Goal: Information Seeking & Learning: Find specific fact

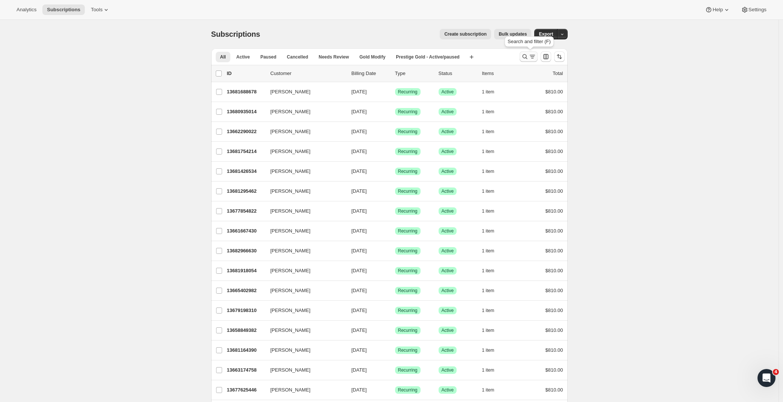
click at [533, 60] on button "Search and filter results" at bounding box center [529, 56] width 18 height 11
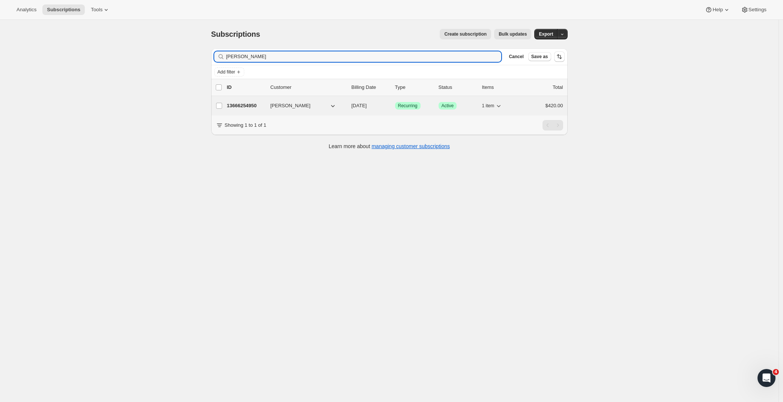
type input "[PERSON_NAME]"
click at [241, 104] on p "13666254950" at bounding box center [246, 106] width 38 height 8
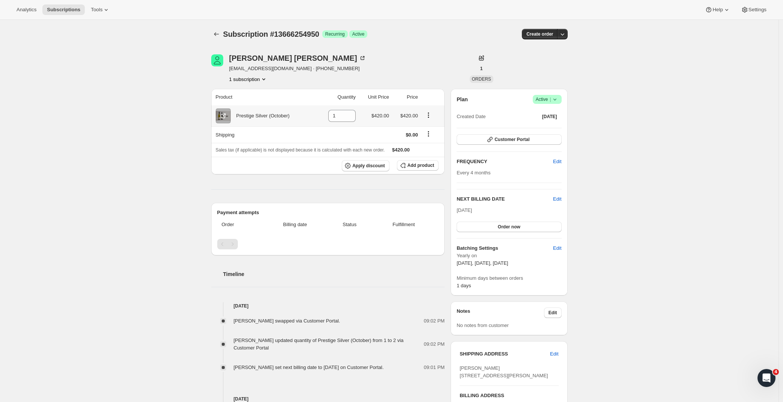
click at [432, 117] on icon "Product actions" at bounding box center [429, 115] width 8 height 8
click at [426, 180] on div "Product Quantity Unit Price Price Prestige Silver (October) 1 $420.00 $420.00 S…" at bounding box center [328, 277] width 234 height 376
click at [425, 168] on span "Add product" at bounding box center [421, 165] width 27 height 6
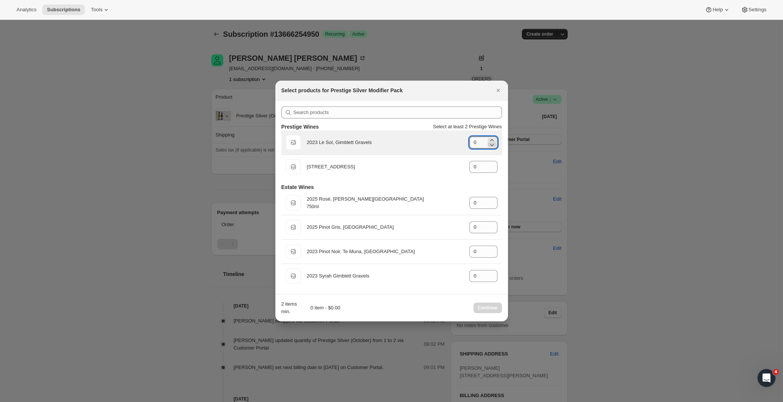
click at [493, 141] on icon ":rd3:" at bounding box center [492, 145] width 8 height 8
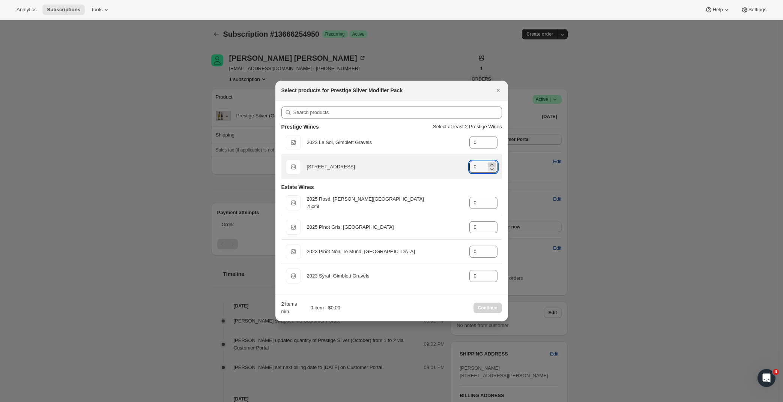
click at [493, 162] on icon ":rd3:" at bounding box center [492, 165] width 8 height 8
type input "1"
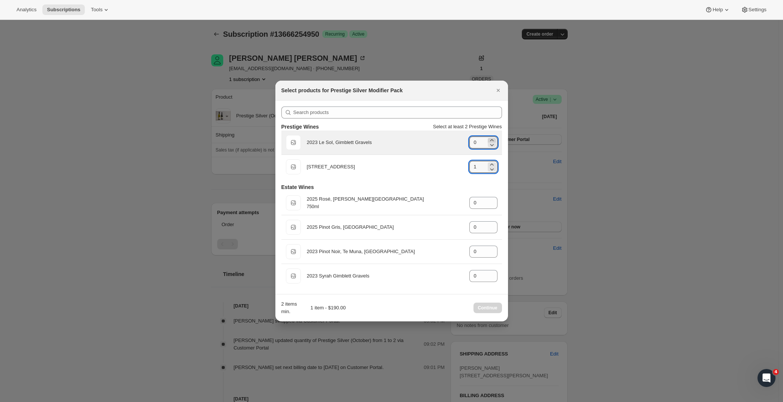
click at [491, 140] on icon ":rd3:" at bounding box center [491, 140] width 3 height 2
type input "1"
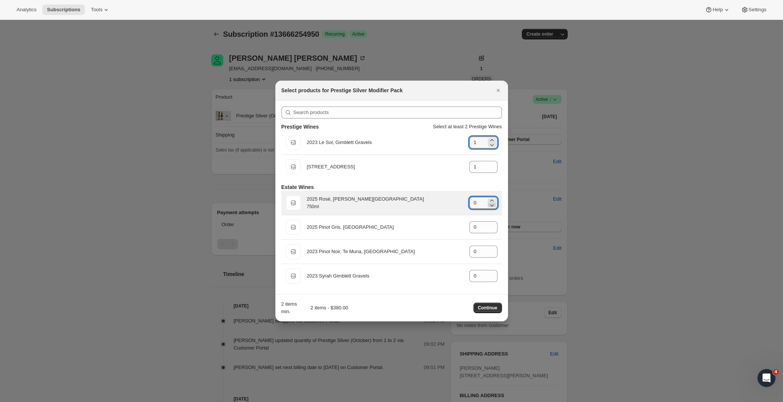
click at [492, 199] on icon ":rd3:" at bounding box center [492, 201] width 8 height 8
type input "1"
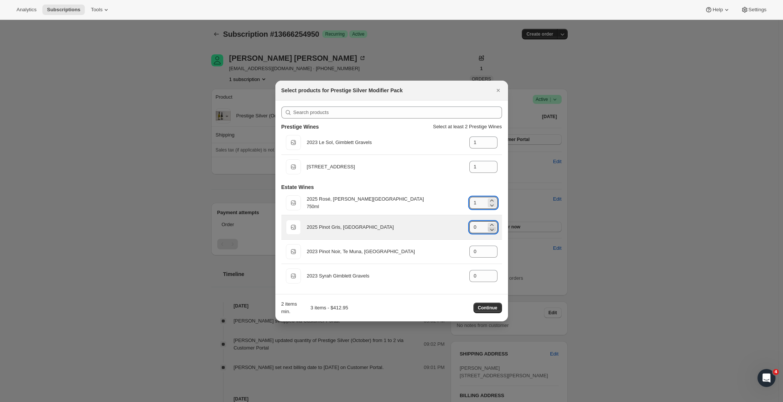
drag, startPoint x: 491, startPoint y: 224, endPoint x: 492, endPoint y: 233, distance: 8.6
click at [492, 224] on icon ":rd3:" at bounding box center [492, 225] width 8 height 8
type input "1"
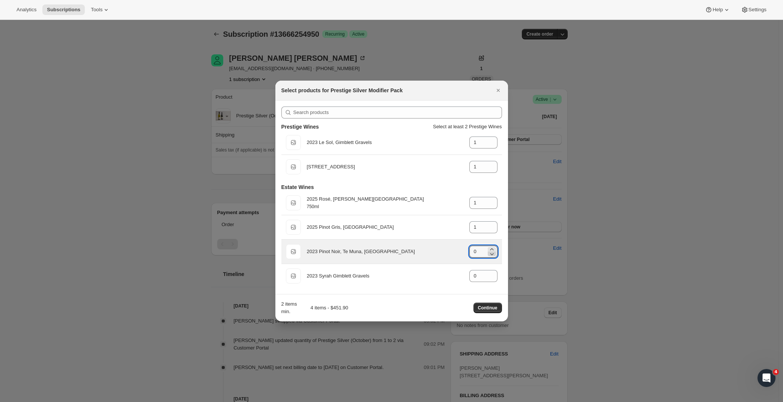
drag, startPoint x: 495, startPoint y: 250, endPoint x: 494, endPoint y: 258, distance: 8.0
click at [495, 250] on icon ":rd3:" at bounding box center [492, 250] width 8 height 8
type input "1"
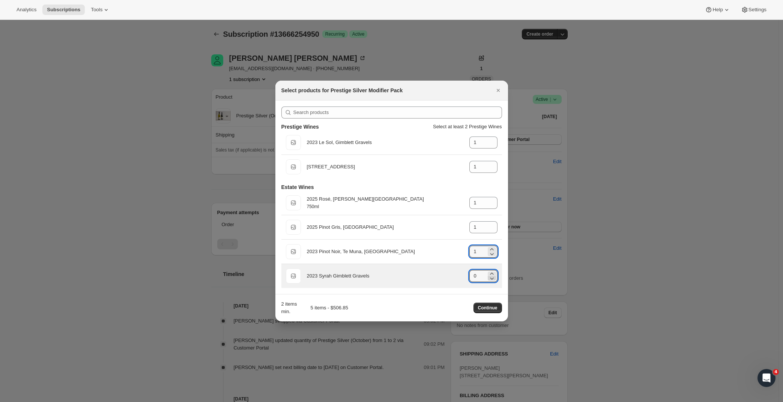
drag, startPoint x: 493, startPoint y: 273, endPoint x: 495, endPoint y: 281, distance: 7.7
click at [493, 273] on icon ":rd3:" at bounding box center [492, 274] width 8 height 8
type input "1"
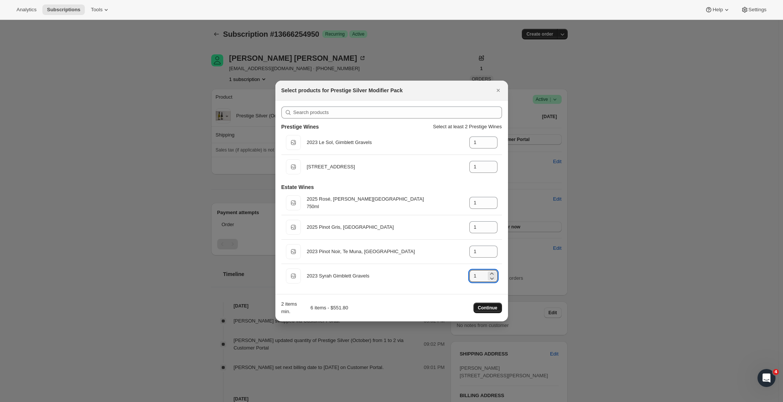
click at [490, 308] on span "Continue" at bounding box center [488, 308] width 20 height 6
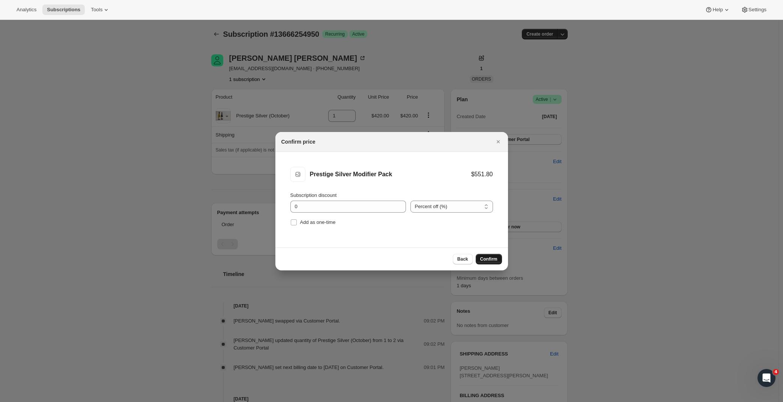
click at [484, 259] on span "Confirm" at bounding box center [488, 259] width 17 height 6
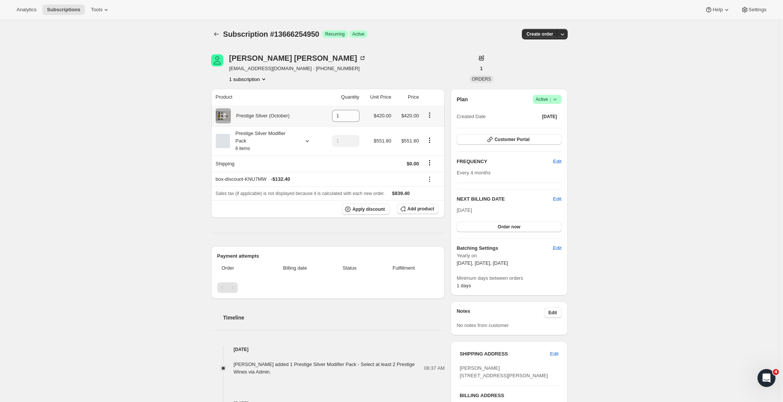
click at [432, 114] on icon "Product actions" at bounding box center [430, 115] width 8 height 8
click at [432, 74] on div "[PERSON_NAME] [PERSON_NAME][EMAIL_ADDRESS][DOMAIN_NAME] · [PHONE_NUMBER] 1 subs…" at bounding box center [336, 68] width 250 height 29
click at [430, 116] on icon "Product actions" at bounding box center [429, 114] width 1 height 1
click at [429, 131] on span "Remove" at bounding box center [426, 131] width 18 height 6
type input "0"
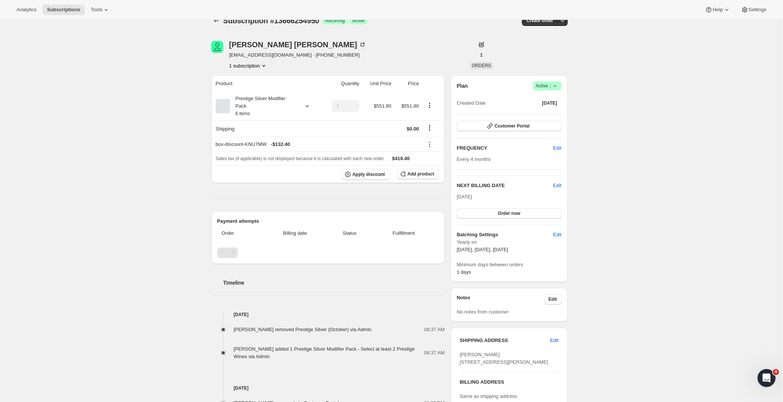
scroll to position [12, 0]
click at [430, 146] on icon at bounding box center [430, 146] width 8 height 8
click at [431, 158] on button "Edit" at bounding box center [434, 162] width 23 height 12
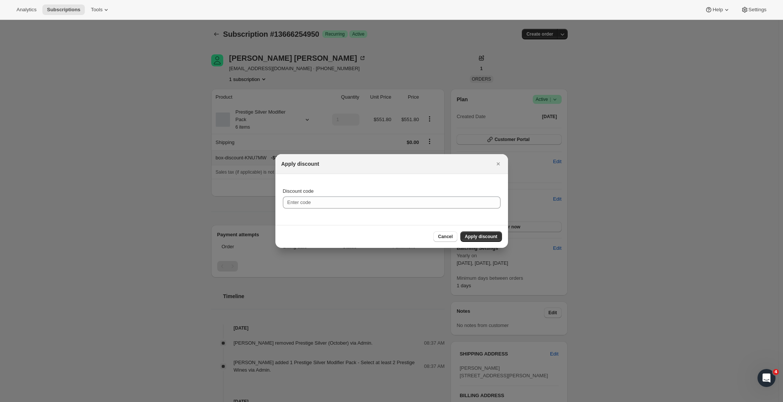
type input "box-discount-KNU7MW"
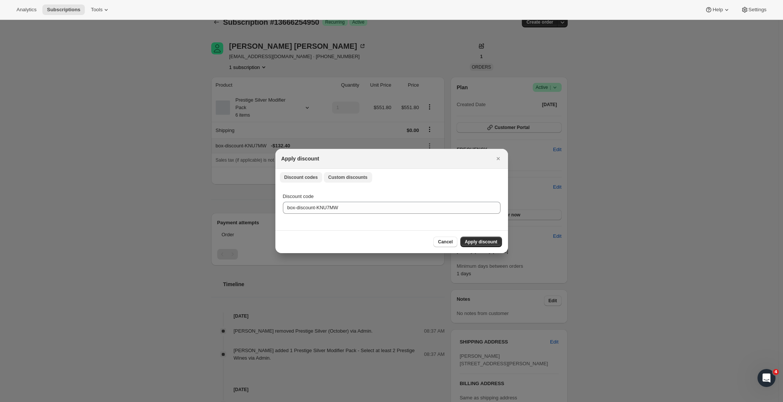
click at [340, 175] on button "Custom discounts" at bounding box center [348, 177] width 48 height 11
select select "indefinitely"
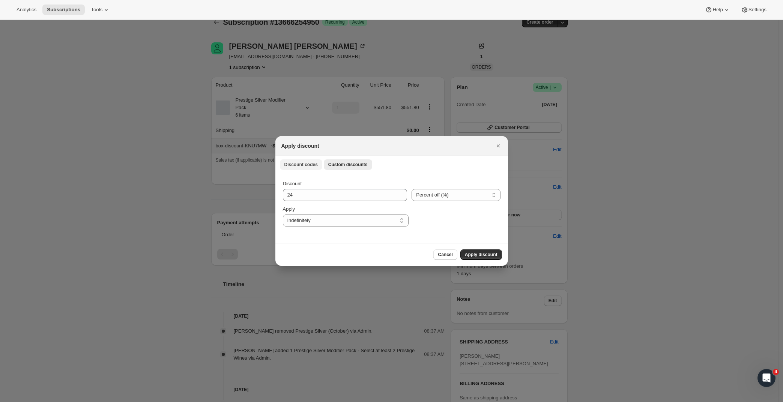
click at [301, 166] on span "Discount codes" at bounding box center [300, 165] width 33 height 6
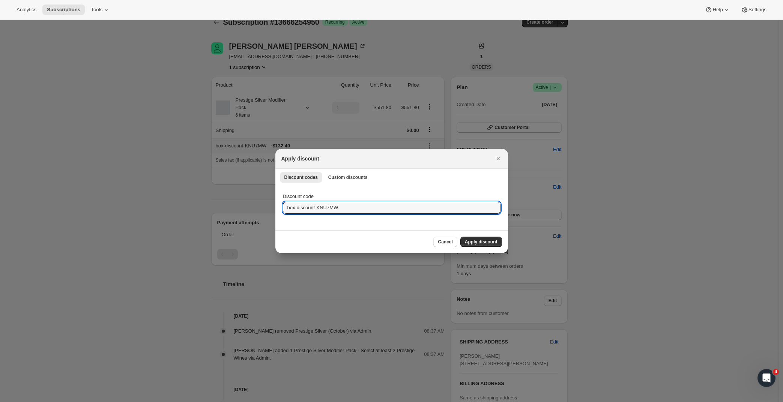
drag, startPoint x: 352, startPoint y: 209, endPoint x: 255, endPoint y: 205, distance: 96.9
click at [361, 171] on div "Discount codes Custom discounts More views Discount codes Custom discounts More…" at bounding box center [391, 177] width 233 height 17
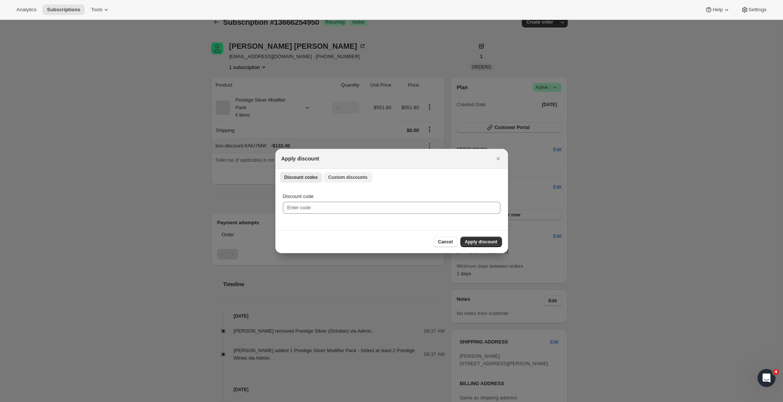
click at [357, 180] on span "Custom discounts" at bounding box center [347, 178] width 39 height 6
select select "indefinitely"
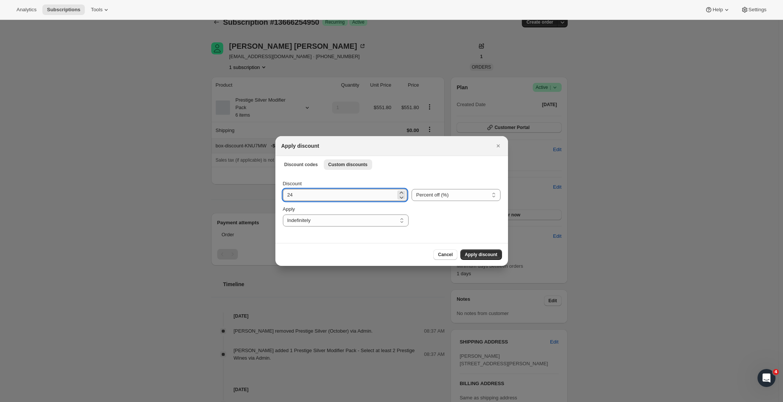
click at [314, 193] on input "24" at bounding box center [339, 195] width 113 height 12
type input "23"
click at [474, 256] on span "Apply discount" at bounding box center [481, 255] width 33 height 6
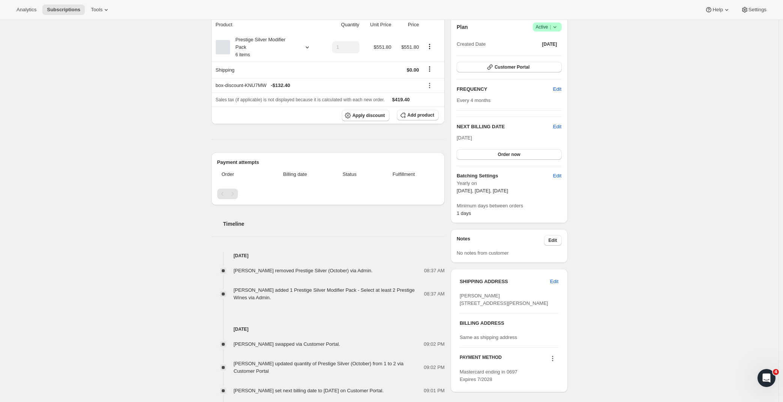
scroll to position [9, 0]
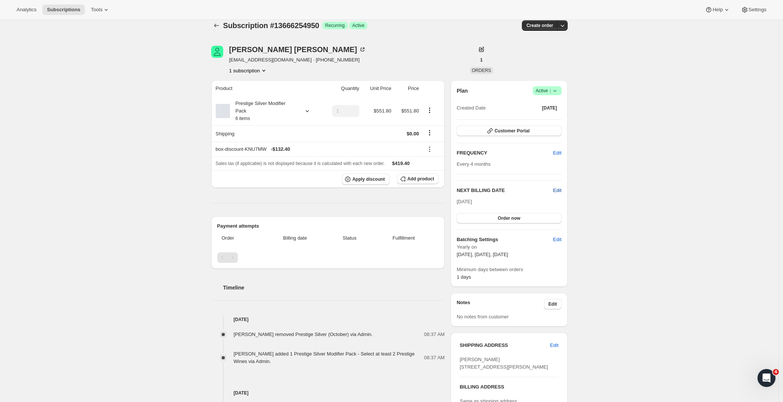
click at [561, 187] on span "Edit" at bounding box center [557, 191] width 8 height 8
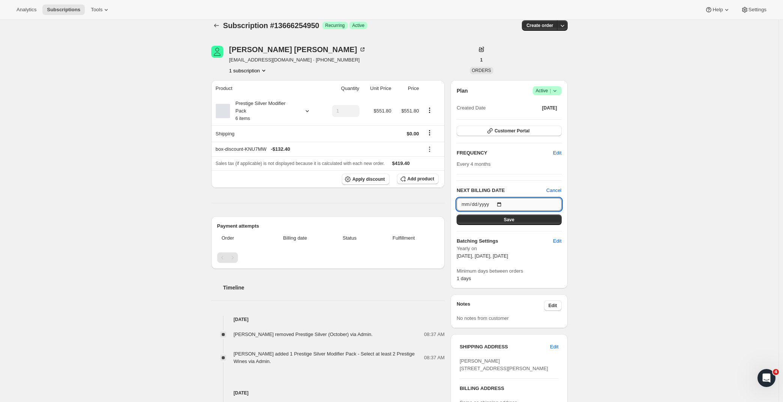
click at [504, 208] on input "2025-10-08" at bounding box center [509, 204] width 105 height 13
type input "2025-10-13"
click at [548, 224] on button "Save" at bounding box center [509, 220] width 105 height 11
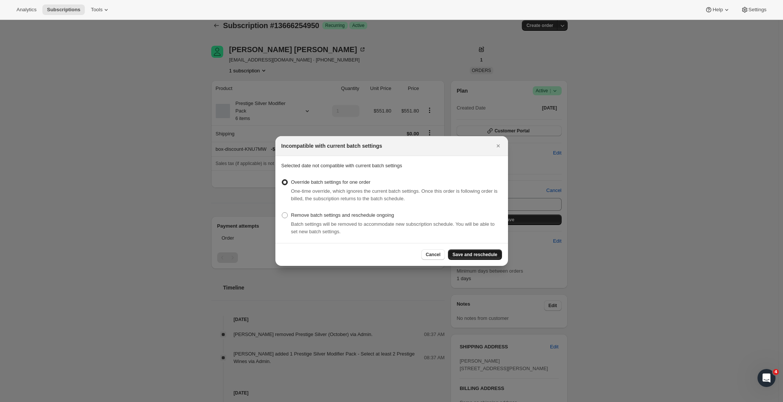
click at [468, 253] on span "Save and reschedule" at bounding box center [475, 255] width 45 height 6
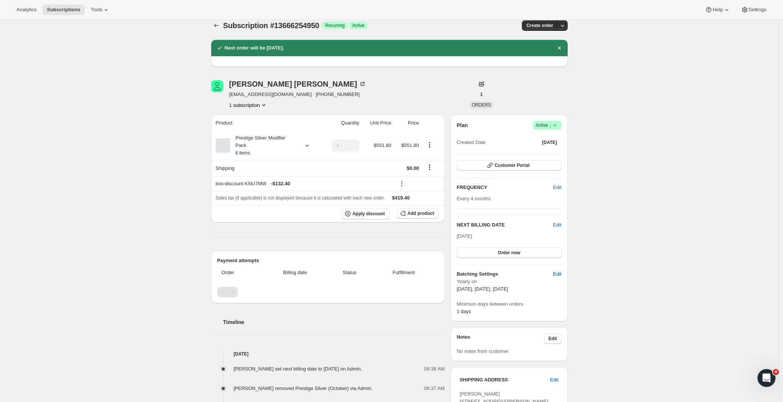
click at [558, 274] on span "Edit" at bounding box center [557, 275] width 8 height 8
select select "YEARDAY"
select select "2"
select select "8"
select select "6"
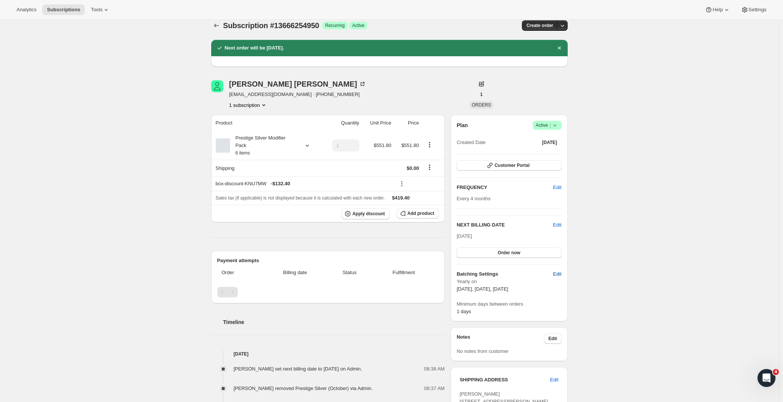
select select "8"
select select "10"
select select "8"
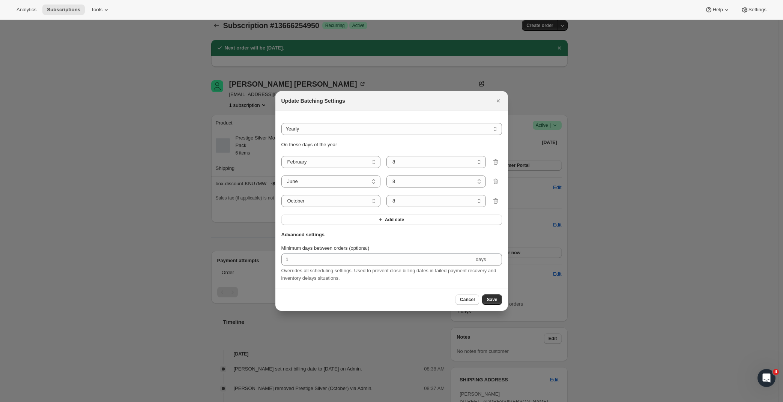
scroll to position [0, 0]
select select "13"
click at [493, 302] on span "Save" at bounding box center [492, 300] width 11 height 6
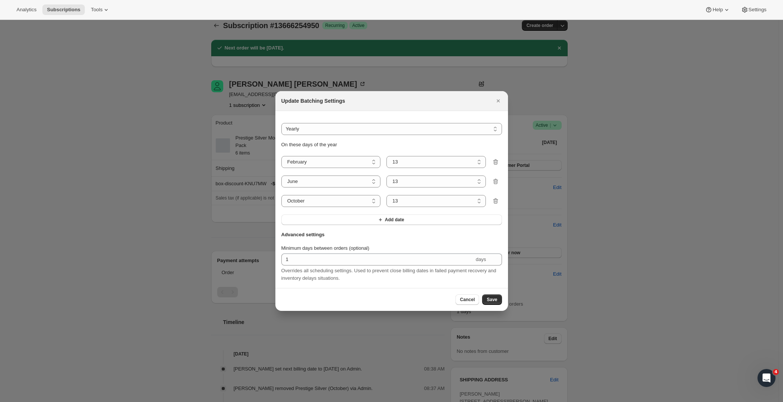
scroll to position [9, 0]
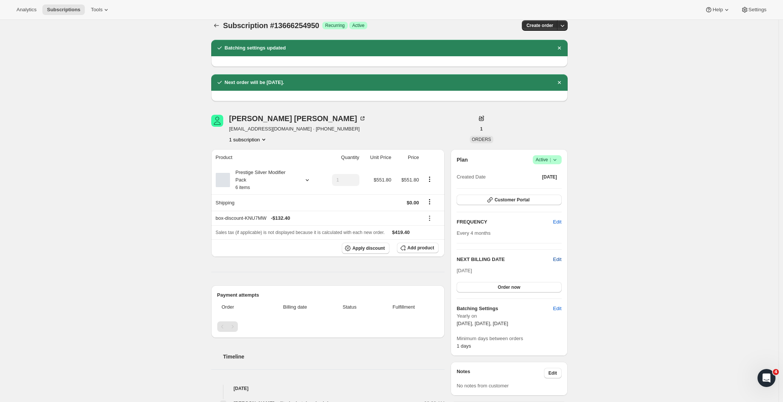
click at [558, 260] on span "Edit" at bounding box center [557, 260] width 8 height 8
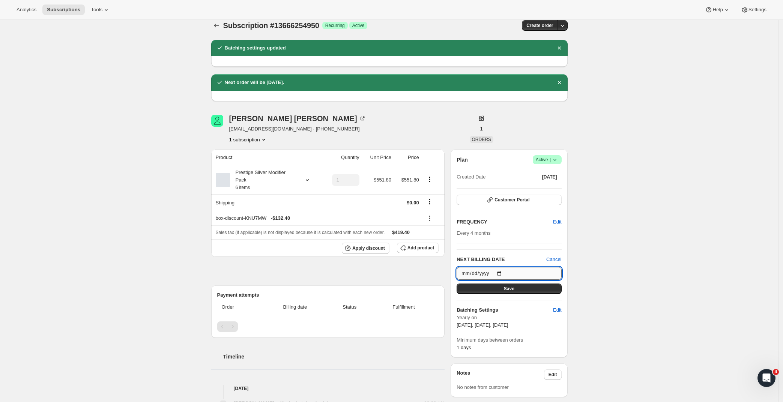
click at [512, 274] on input "2025-10-13" at bounding box center [509, 273] width 105 height 13
click at [615, 266] on div "Subscription #13666254950. This page is ready Subscription #13666254950 Success…" at bounding box center [389, 346] width 779 height 671
click at [561, 157] on span "Success Active |" at bounding box center [547, 159] width 29 height 9
click at [628, 167] on div "Subscription #13666254950. This page is ready Subscription #13666254950 Success…" at bounding box center [389, 346] width 779 height 671
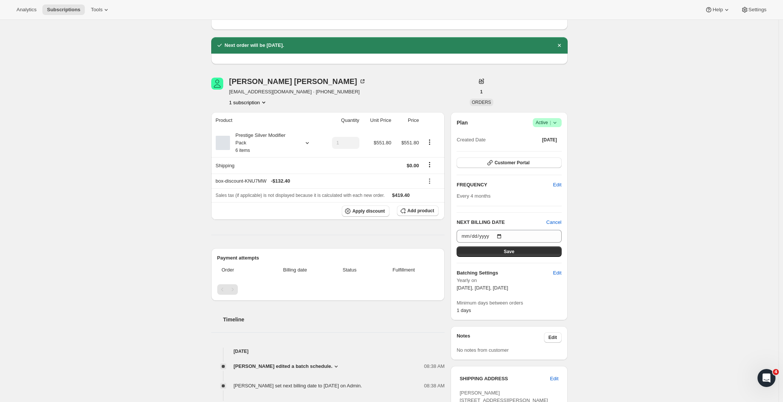
scroll to position [73, 0]
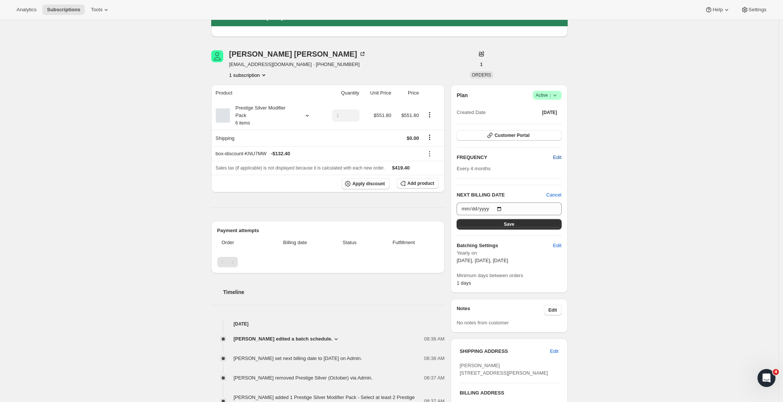
click at [560, 156] on span "Edit" at bounding box center [557, 158] width 8 height 8
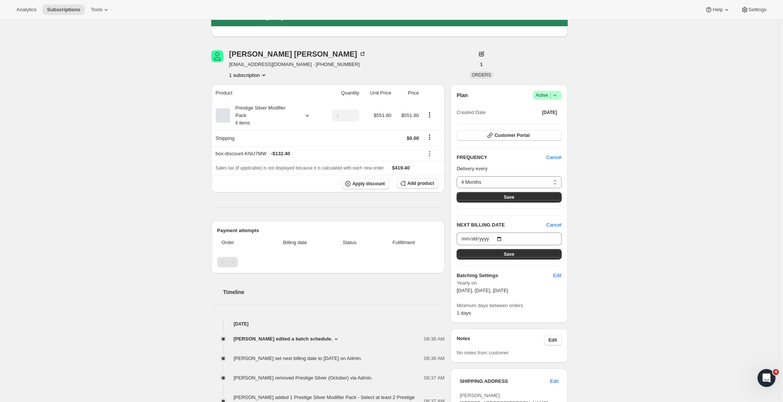
click at [655, 155] on div "Subscription #13666254950. This page is ready Subscription #13666254950 Success…" at bounding box center [389, 282] width 779 height 671
click at [559, 160] on span "Cancel" at bounding box center [553, 158] width 15 height 8
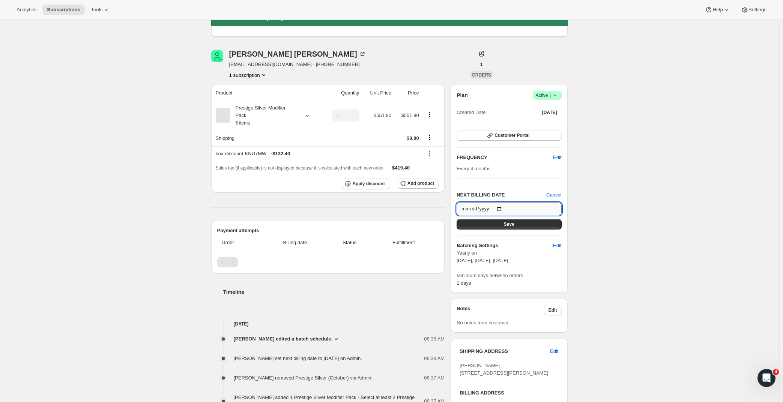
click at [501, 208] on input "2025-10-13" at bounding box center [509, 209] width 105 height 13
type input "2025-11-30"
click at [598, 239] on div "Subscription #13666254950. This page is ready Subscription #13666254950 Success…" at bounding box center [389, 282] width 779 height 671
click at [512, 226] on span "Save" at bounding box center [509, 224] width 11 height 6
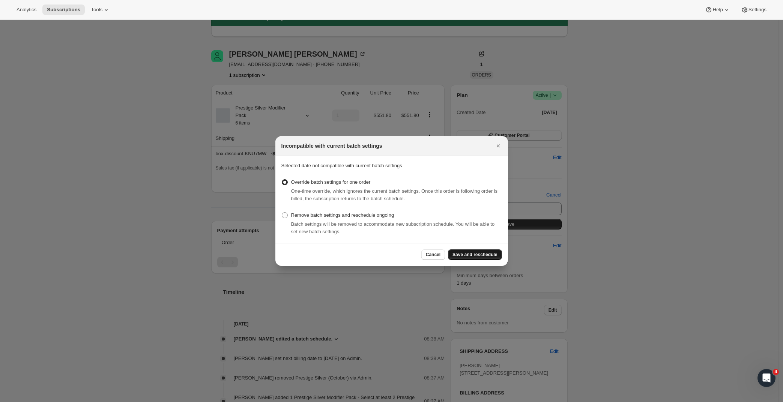
click at [460, 256] on span "Save and reschedule" at bounding box center [475, 255] width 45 height 6
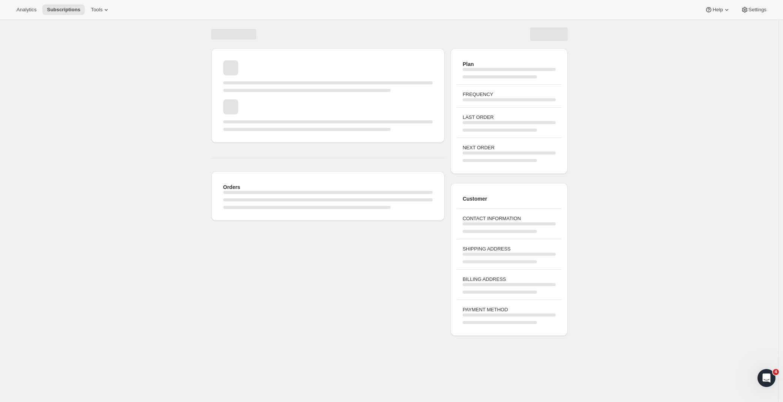
scroll to position [20, 0]
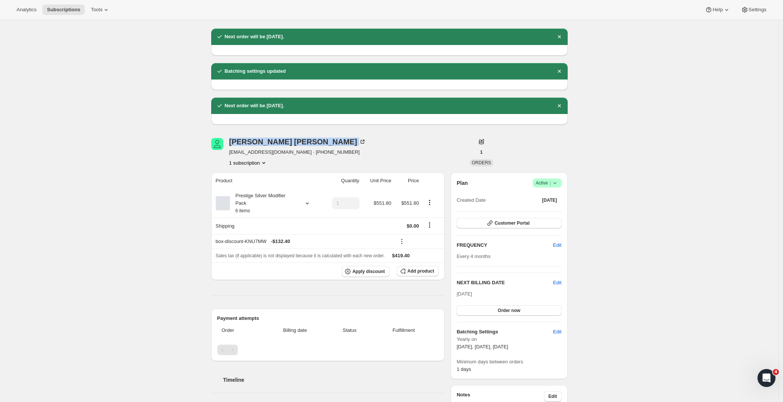
drag, startPoint x: 293, startPoint y: 146, endPoint x: 229, endPoint y: 143, distance: 64.2
click at [229, 143] on div "[PERSON_NAME] [PERSON_NAME][EMAIL_ADDRESS][DOMAIN_NAME] · [PHONE_NUMBER] 1 subs…" at bounding box center [336, 152] width 250 height 29
copy div "Lesley Robertson"
click at [127, 233] on div "Subscription #13666254950. This page is ready Subscription #13666254950 Success…" at bounding box center [389, 362] width 779 height 725
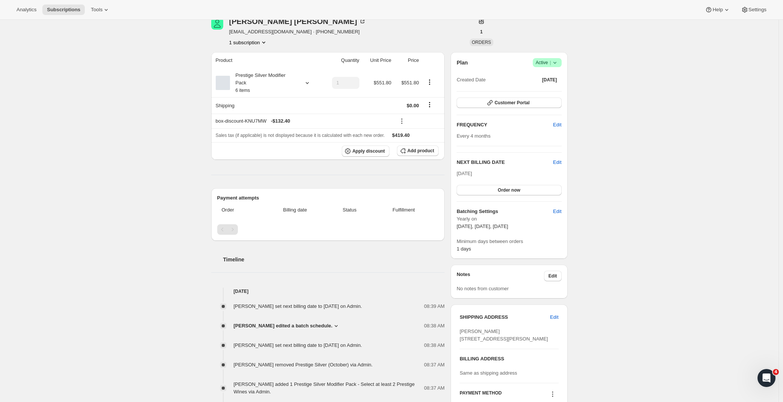
scroll to position [0, 0]
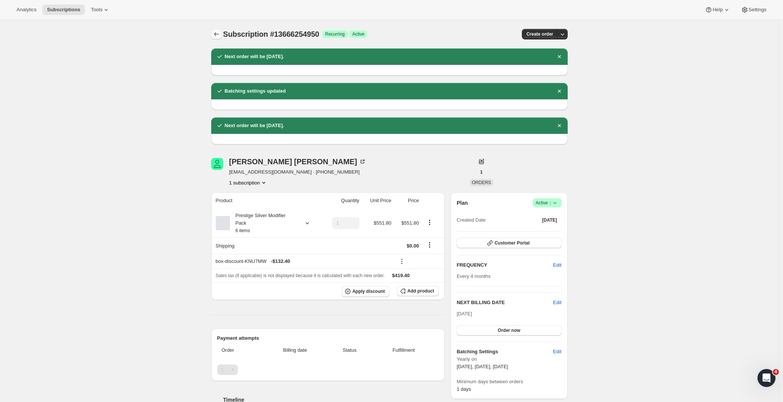
click at [218, 32] on icon "Subscriptions" at bounding box center [217, 34] width 8 height 8
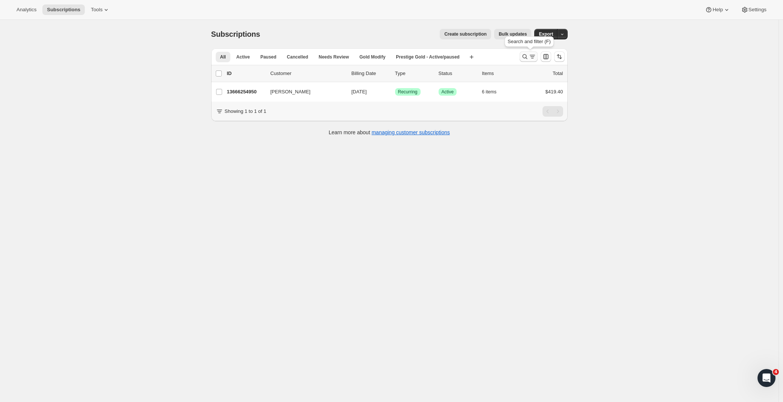
click at [533, 59] on icon "Search and filter results" at bounding box center [533, 57] width 8 height 8
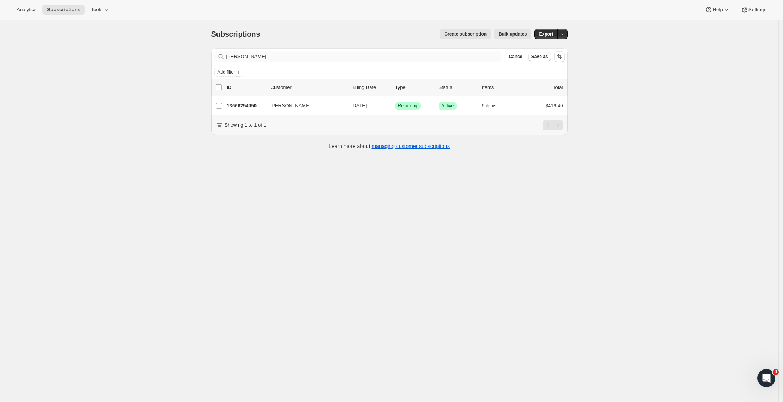
click at [503, 56] on div "Filter subscribers Lesley Robertson Clear Cancel Save as" at bounding box center [389, 56] width 351 height 11
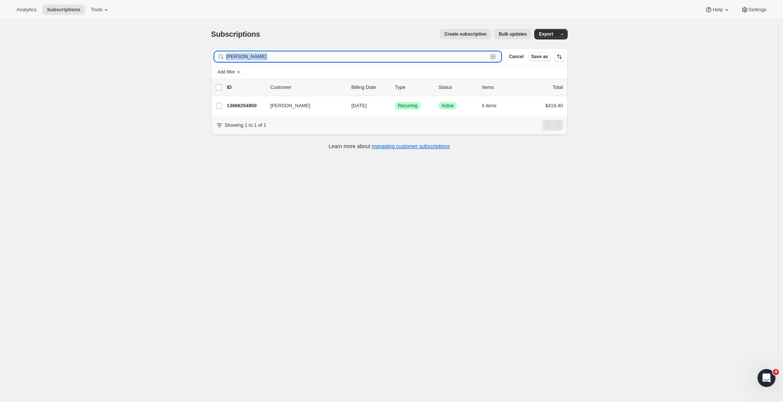
click at [497, 56] on div "Lesley Robertson Clear" at bounding box center [357, 56] width 287 height 11
click at [492, 57] on icon "button" at bounding box center [493, 57] width 8 height 8
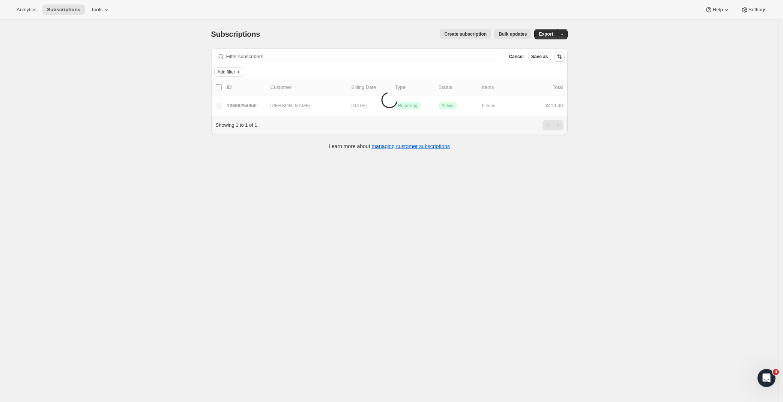
click at [225, 70] on span "Add filter" at bounding box center [227, 72] width 18 height 6
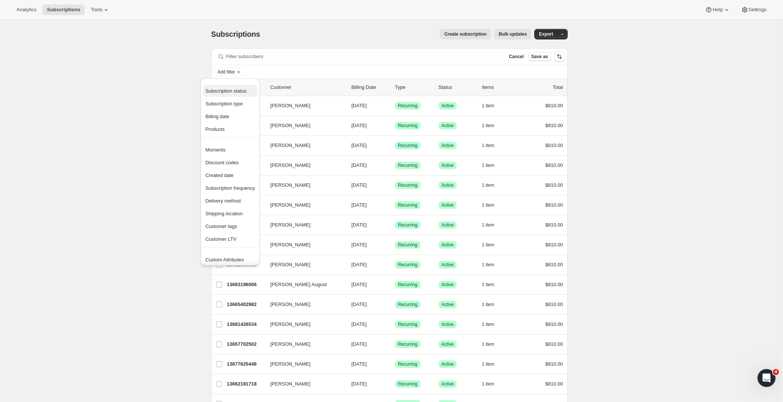
click at [229, 90] on span "Subscription status" at bounding box center [225, 91] width 41 height 6
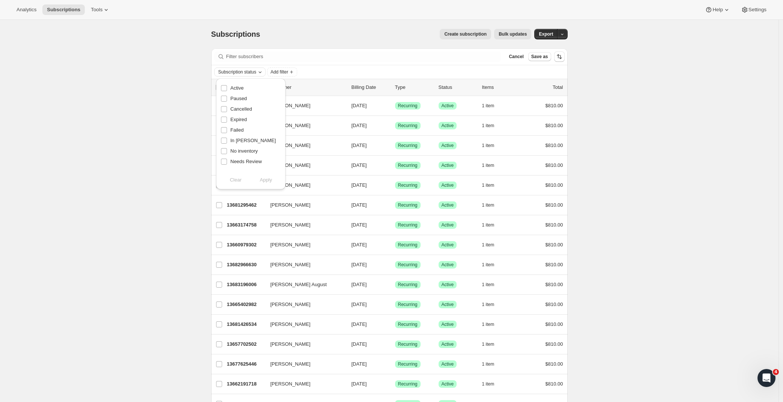
click at [232, 75] on span "Subscription status" at bounding box center [237, 72] width 38 height 6
click at [232, 69] on span "Subscription status" at bounding box center [237, 72] width 38 height 6
click at [235, 75] on span "Add filter" at bounding box center [227, 72] width 18 height 6
click at [242, 76] on button "Add filter" at bounding box center [229, 72] width 30 height 9
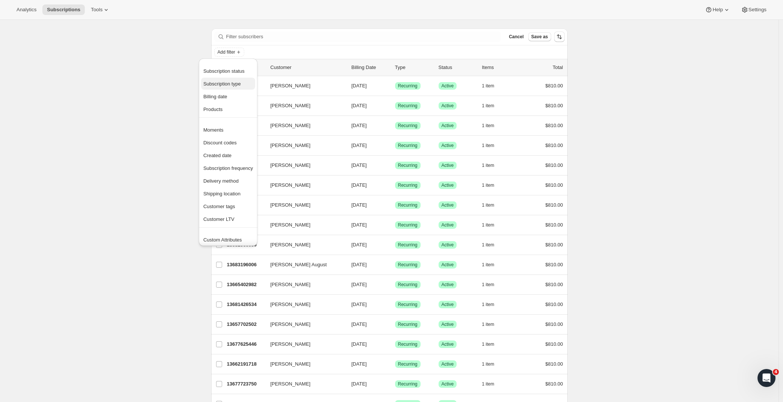
click at [229, 85] on span "Subscription type" at bounding box center [222, 84] width 38 height 6
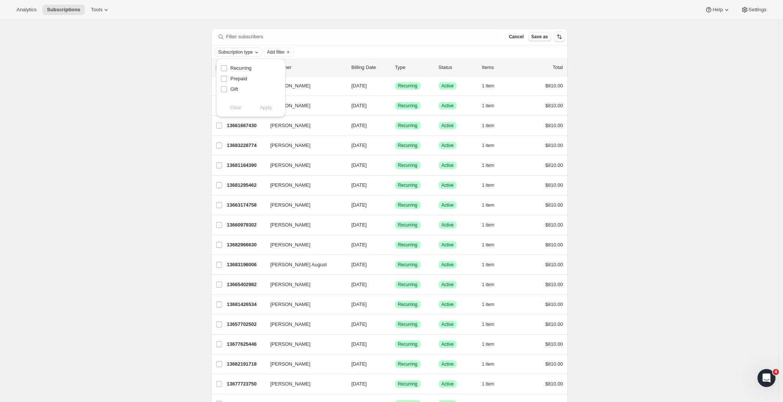
click at [233, 55] on span "Subscription type" at bounding box center [235, 52] width 35 height 6
click at [253, 52] on span "Subscription type" at bounding box center [235, 52] width 35 height 6
drag, startPoint x: 238, startPoint y: 108, endPoint x: 226, endPoint y: 109, distance: 11.6
click at [238, 108] on div "Clear Apply" at bounding box center [251, 108] width 60 height 8
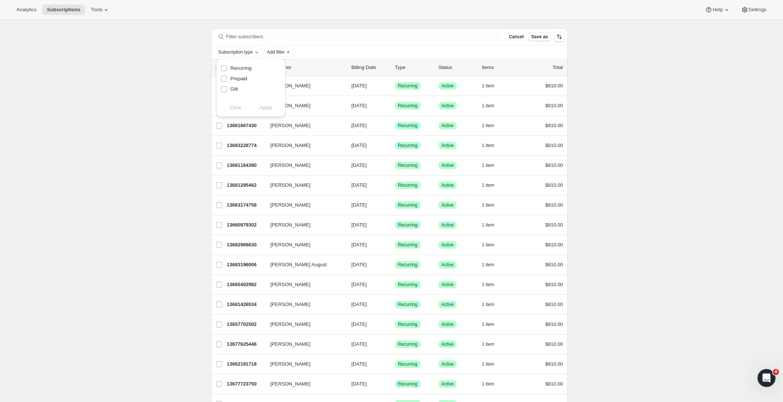
click at [233, 53] on span "Add filter" at bounding box center [227, 52] width 18 height 6
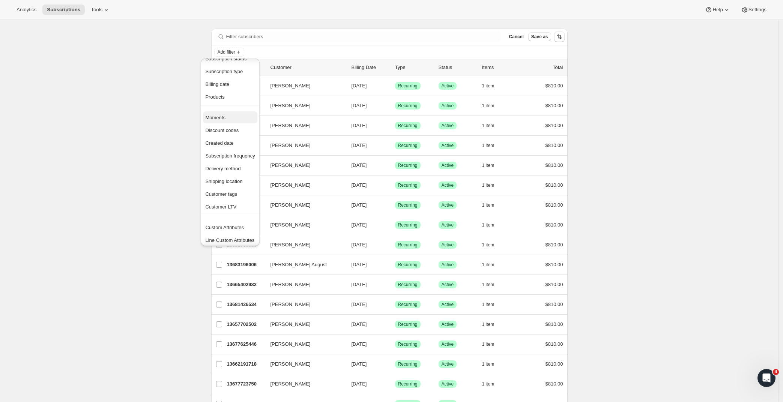
scroll to position [15, 0]
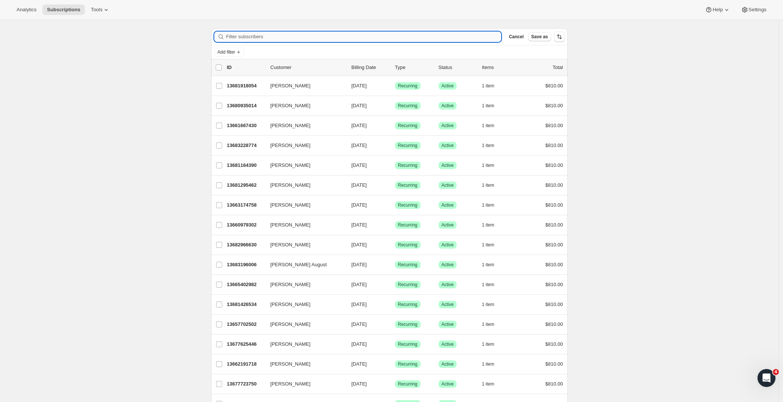
click at [406, 39] on input "Filter subscribers" at bounding box center [363, 37] width 275 height 11
click at [518, 38] on span "Cancel" at bounding box center [516, 37] width 15 height 6
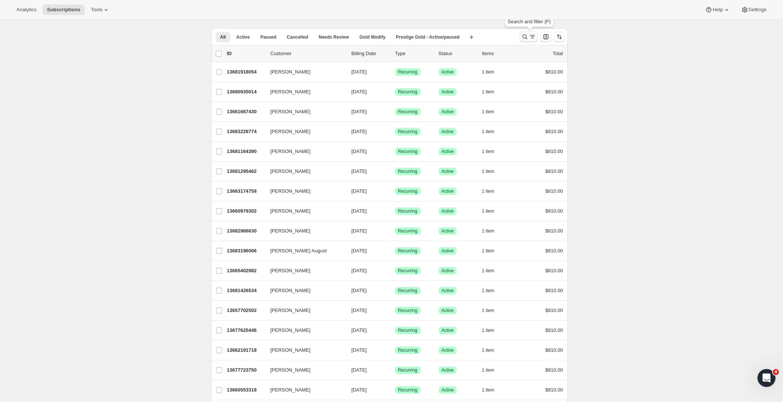
click at [529, 38] on icon "Search and filter results" at bounding box center [525, 37] width 8 height 8
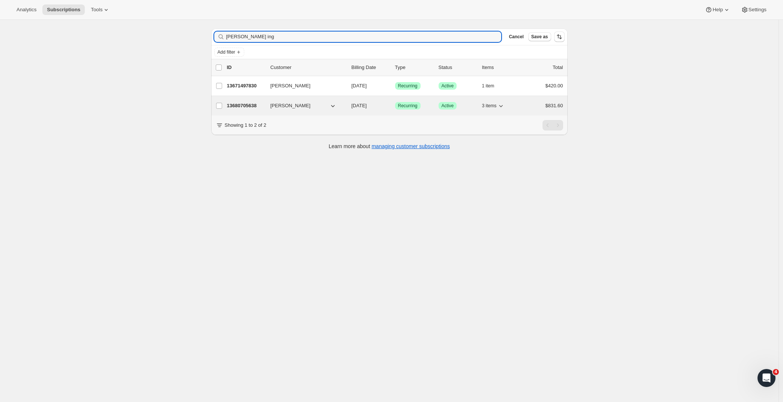
type input "Andrew ing"
click at [244, 111] on div "13680705638 Andrew Ing 10/13/2025 Success Recurring Success Active 3 items $831…" at bounding box center [395, 106] width 336 height 11
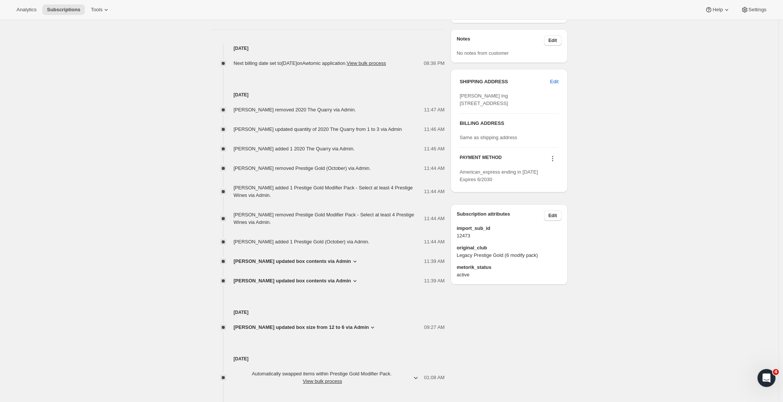
scroll to position [374, 0]
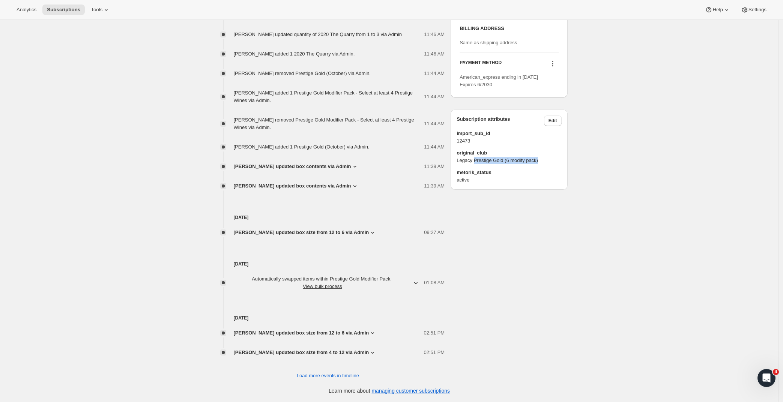
drag, startPoint x: 476, startPoint y: 176, endPoint x: 553, endPoint y: 177, distance: 76.6
click at [553, 164] on span "Legacy Prestige Gold (6 modify pack)" at bounding box center [509, 161] width 105 height 8
copy span "Prestige Gold (6 modify pack)"
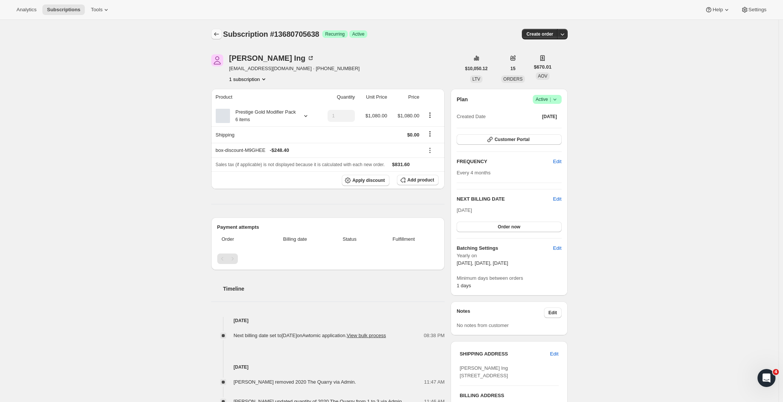
click at [220, 31] on icon "Subscriptions" at bounding box center [217, 34] width 8 height 8
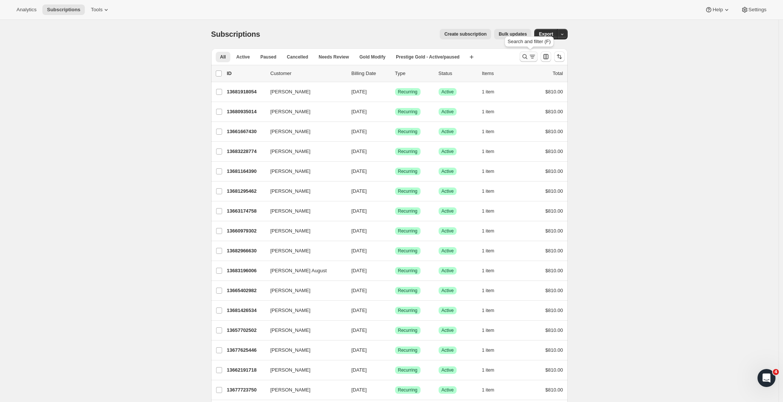
click at [534, 56] on icon "Search and filter results" at bounding box center [533, 57] width 8 height 8
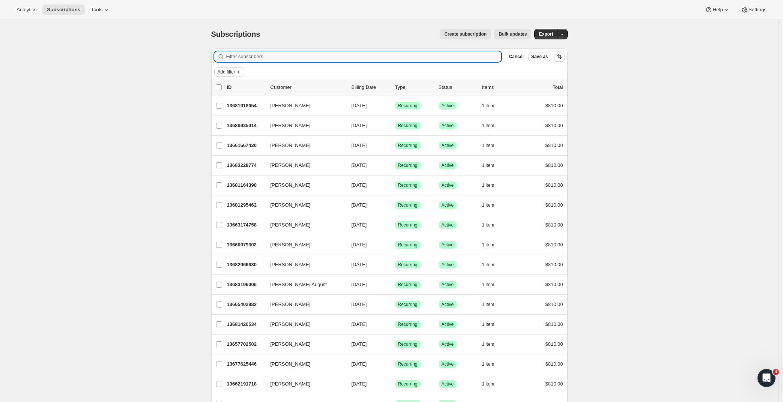
click at [232, 74] on span "Add filter" at bounding box center [227, 72] width 18 height 6
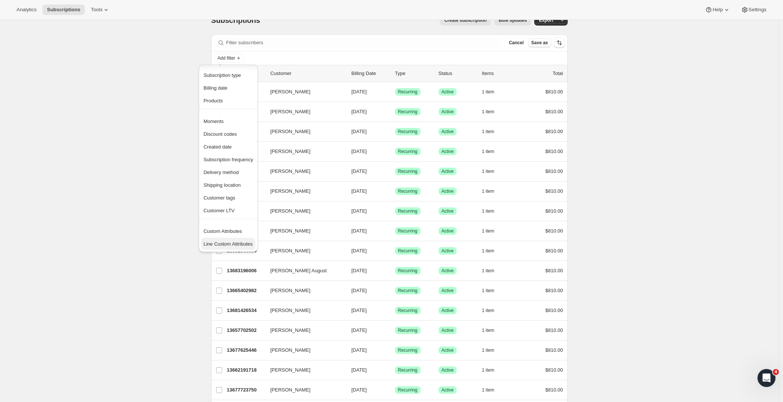
scroll to position [26, 0]
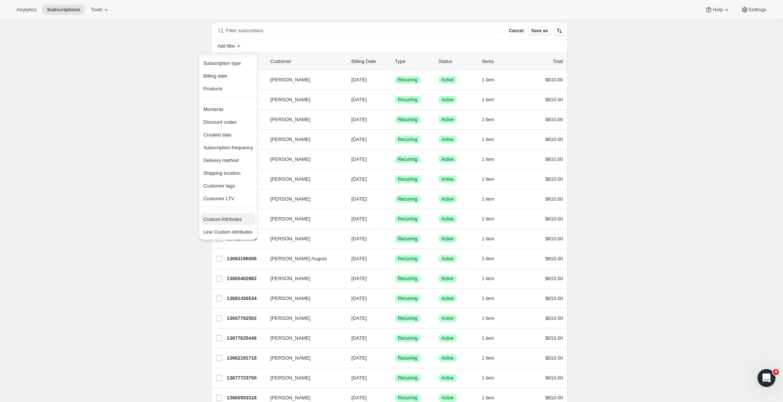
click at [233, 221] on span "Custom Attributes" at bounding box center [222, 220] width 39 height 6
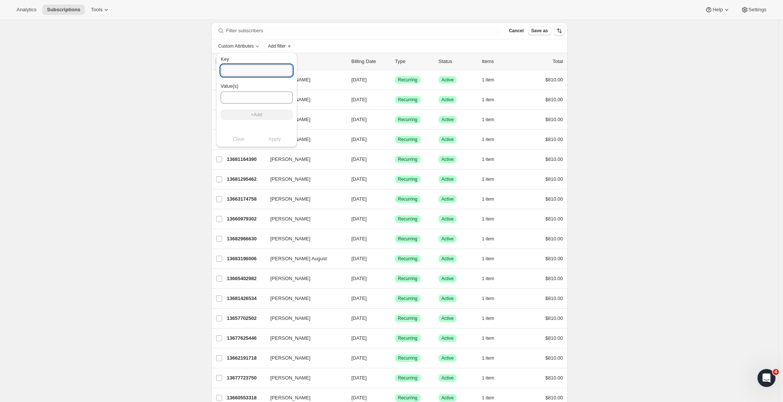
click at [251, 71] on input "Key" at bounding box center [257, 71] width 72 height 12
paste input "Prestige Gold (6 modify pack)"
type input "Prestige Gold (6 modify pack)"
click at [232, 44] on span "Add filter" at bounding box center [227, 46] width 18 height 6
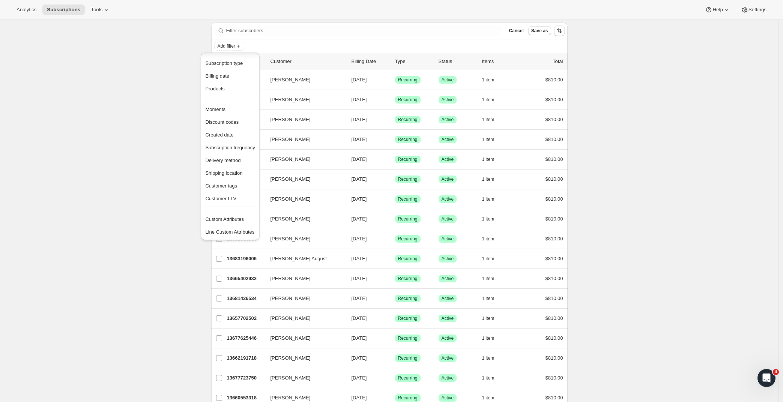
scroll to position [42, 0]
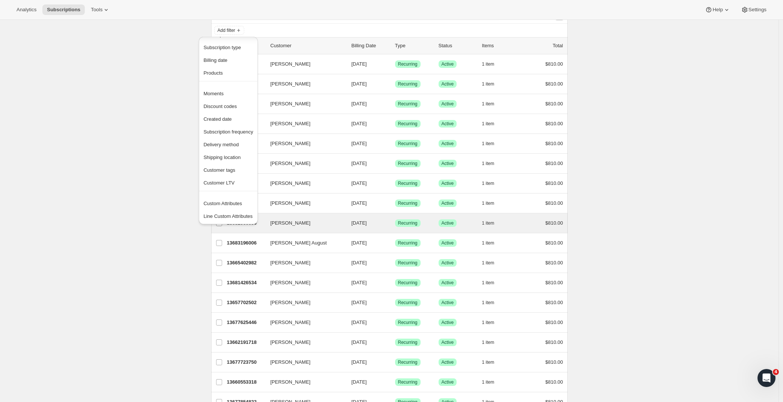
click at [218, 215] on span "Line Custom Attributes" at bounding box center [227, 217] width 49 height 6
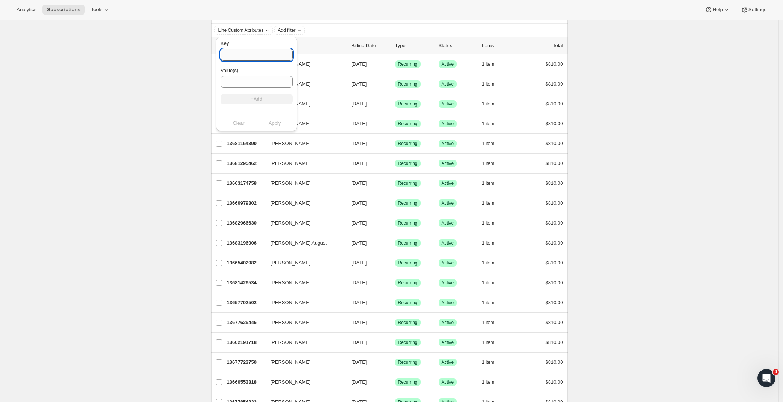
click at [241, 60] on input "Key" at bounding box center [257, 55] width 72 height 12
paste input "Prestige Gold (6 modify pack)"
type input "Prestige Gold (6 modify pack)"
click at [242, 77] on input "Value(s)" at bounding box center [257, 82] width 72 height 12
click at [227, 56] on input "Prestige Gold (6 modify pack)" at bounding box center [257, 55] width 72 height 12
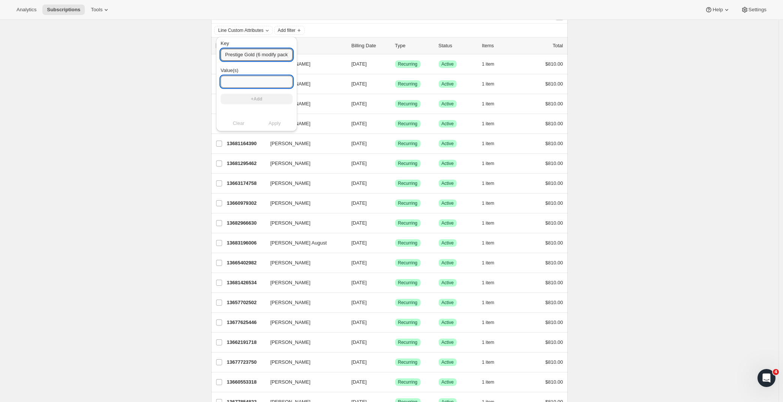
click at [248, 87] on input "Value(s)" at bounding box center [257, 82] width 72 height 12
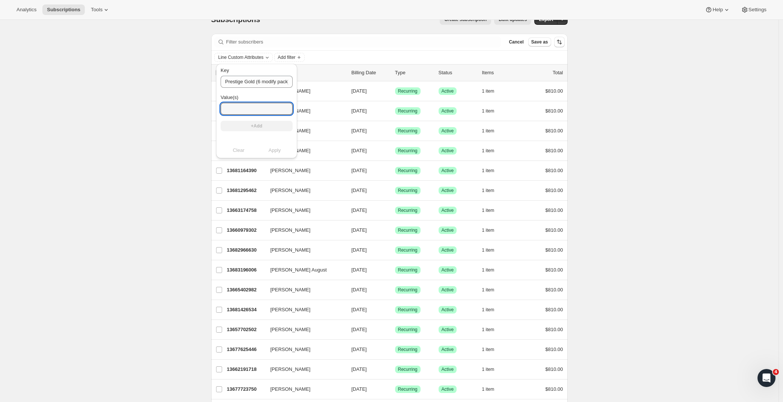
scroll to position [0, 0]
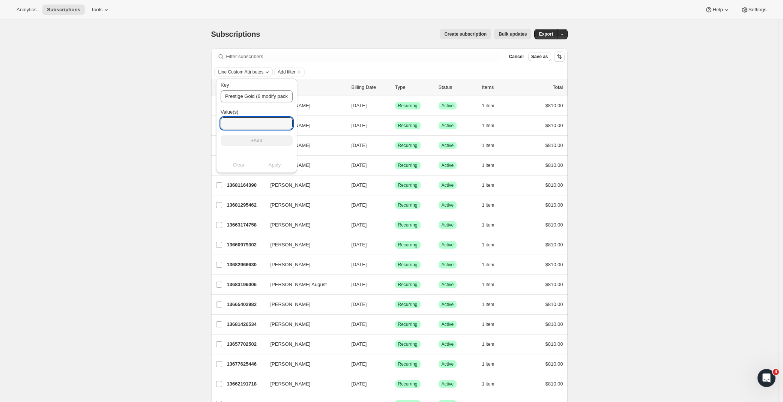
click at [264, 68] on div "Line Custom Attributes" at bounding box center [243, 72] width 59 height 9
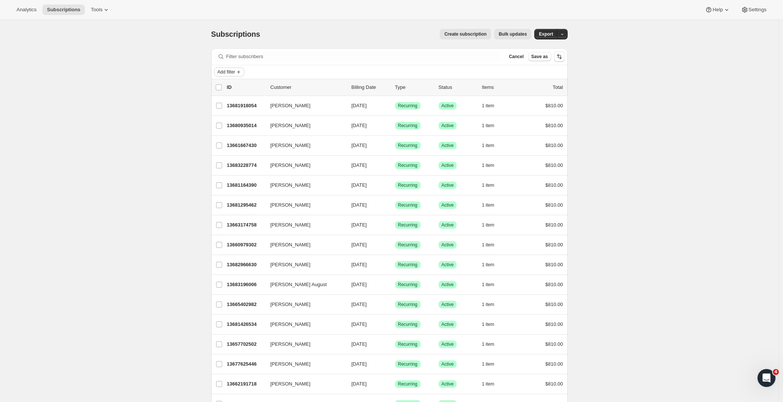
click at [223, 75] on button "Add filter" at bounding box center [229, 72] width 30 height 9
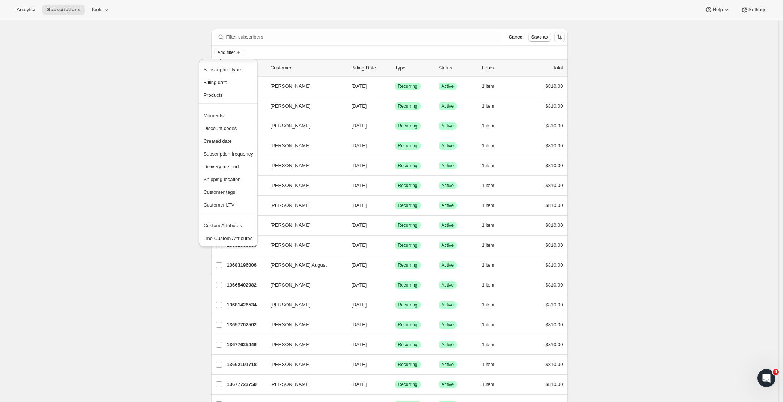
scroll to position [21, 0]
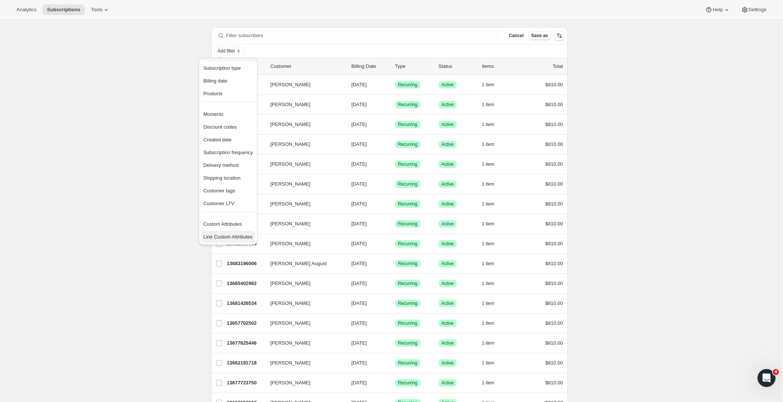
click at [233, 239] on span "Line Custom Attributes" at bounding box center [227, 237] width 49 height 6
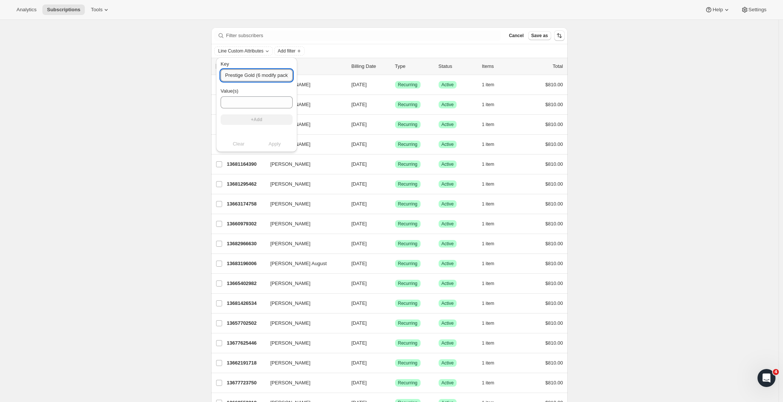
click at [237, 78] on input "Prestige Gold (6 modify pack)" at bounding box center [257, 75] width 72 height 12
click at [225, 77] on input "Prestige Gold (6 modify pack)" at bounding box center [257, 75] width 72 height 12
type input "Legacy Prestige Gold (6 modify pack)"
click at [269, 129] on div "Key Legacy Prestige Gold (6 modify pack) Value(s) +Add" at bounding box center [257, 95] width 72 height 71
click at [257, 105] on input "Value(s)" at bounding box center [257, 102] width 72 height 12
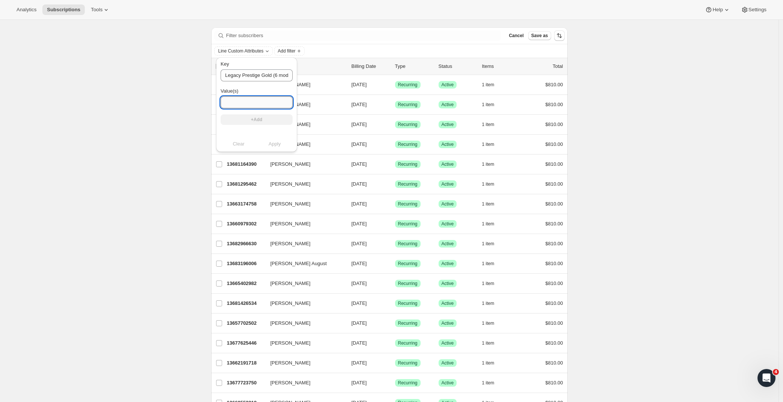
type input "0"
drag, startPoint x: 224, startPoint y: 77, endPoint x: 324, endPoint y: 74, distance: 99.9
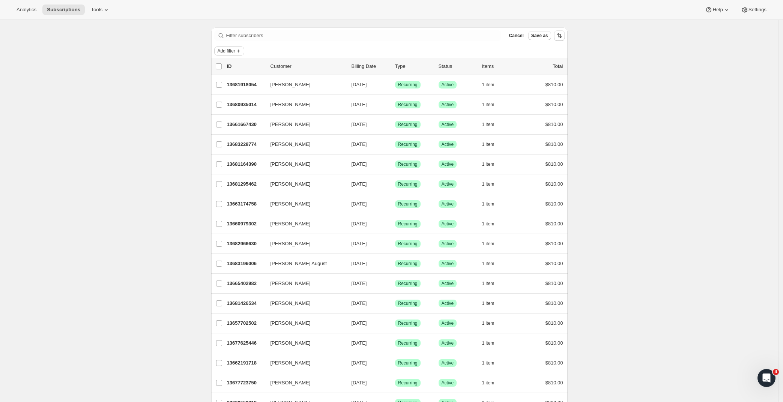
click at [241, 53] on icon "Add filter" at bounding box center [239, 51] width 6 height 6
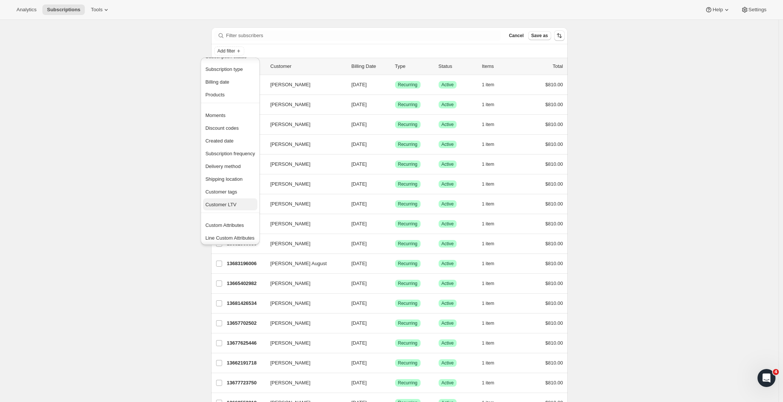
scroll to position [15, 0]
click at [227, 235] on span "Line Custom Attributes" at bounding box center [229, 237] width 49 height 6
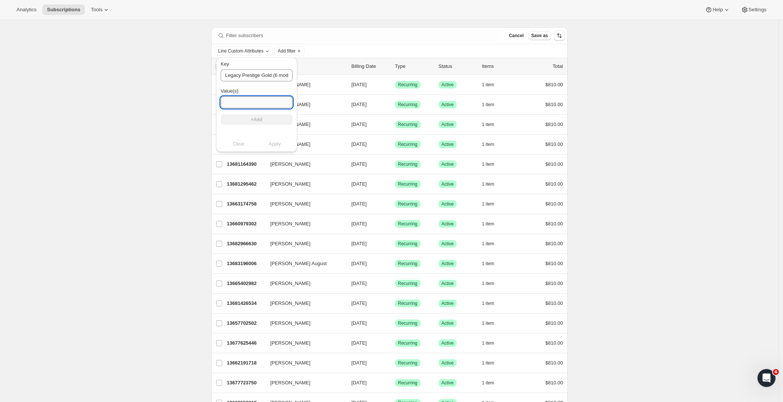
click at [238, 102] on input "Value(s)" at bounding box center [257, 102] width 72 height 12
paste input "Prestige Gold (6 modify pack)"
type input "Prestige Gold (6 modify pack)"
click at [225, 79] on input "Legacy Prestige Gold (6 modify pack)" at bounding box center [257, 75] width 72 height 12
drag, startPoint x: 226, startPoint y: 104, endPoint x: 181, endPoint y: 102, distance: 45.4
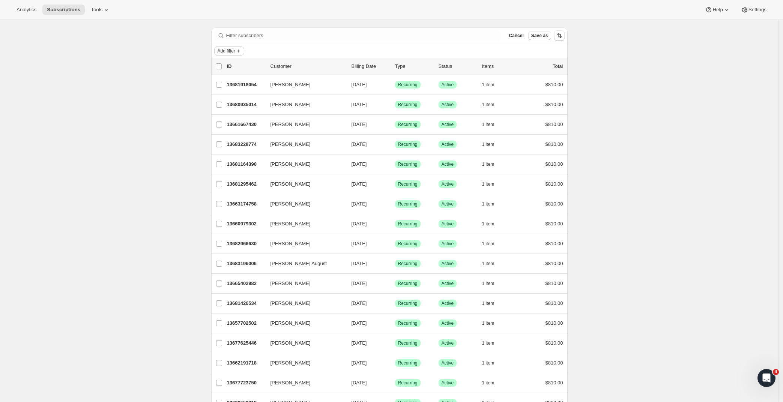
click at [226, 50] on span "Add filter" at bounding box center [227, 51] width 18 height 6
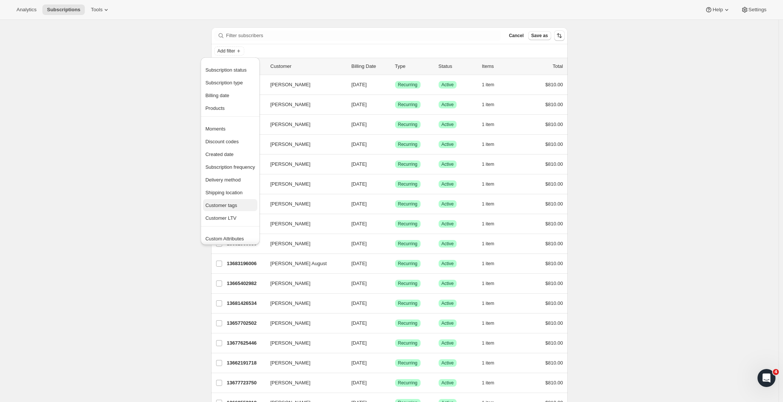
scroll to position [9, 0]
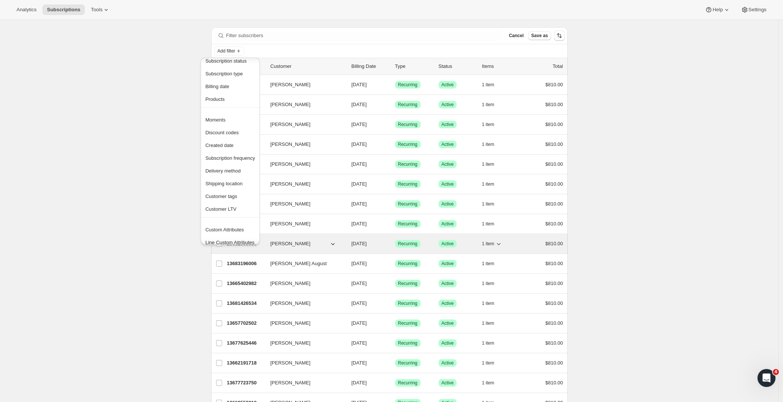
click at [237, 239] on span "Line Custom Attributes" at bounding box center [230, 243] width 50 height 8
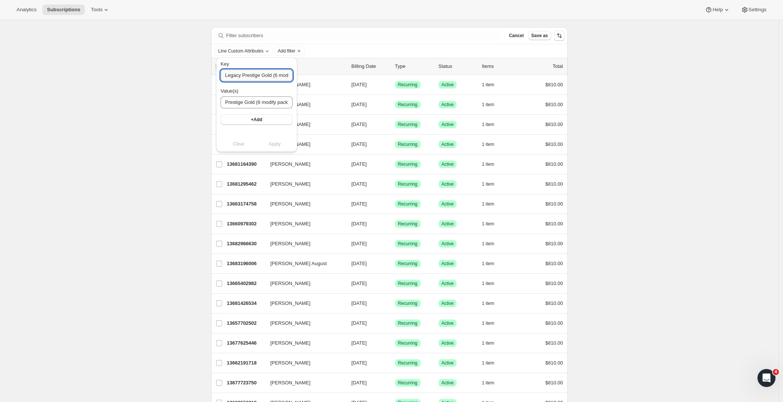
drag, startPoint x: 226, startPoint y: 74, endPoint x: 289, endPoint y: 76, distance: 63.5
click at [289, 76] on input "Legacy Prestige Gold (6 modify pack)" at bounding box center [257, 75] width 72 height 12
click at [271, 132] on div "Key subscription Value(s) Prestige Gold (6 modify pack) +Add Clear Apply" at bounding box center [257, 104] width 72 height 89
click at [257, 100] on input "Prestige Gold (6 modify pack)" at bounding box center [257, 102] width 72 height 12
drag, startPoint x: 256, startPoint y: 78, endPoint x: 218, endPoint y: 75, distance: 38.4
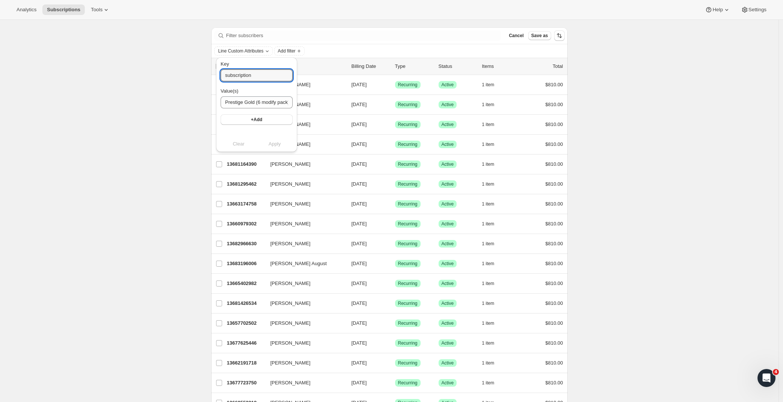
click at [218, 75] on div "Key subscription Value(s) Prestige Gold (6 modify pack) +Add Clear Apply" at bounding box center [256, 104] width 81 height 95
paste input "Prestige Gold (6 modify pack)"
type input "Prestige Gold (6 modify pack)"
drag, startPoint x: 271, startPoint y: 143, endPoint x: 269, endPoint y: 137, distance: 6.3
click at [272, 143] on div "Clear Apply" at bounding box center [257, 144] width 72 height 8
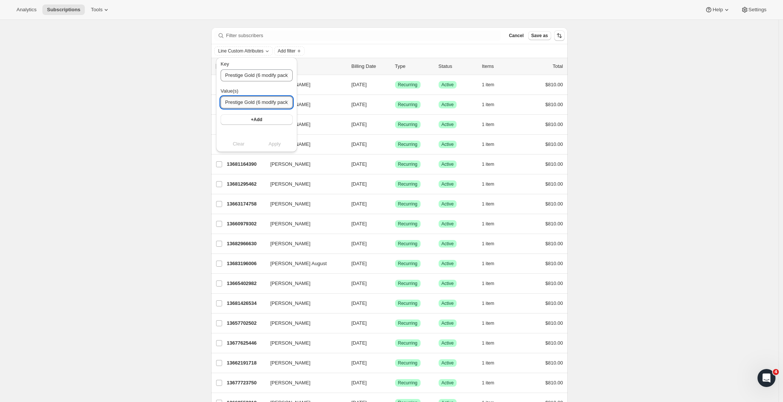
click at [254, 100] on input "Prestige Gold (6 modify pack)" at bounding box center [257, 102] width 72 height 12
type input "Prestige Gold (6 modify pack)"
click at [260, 74] on input "Prestige Gold (6 modify pack)" at bounding box center [257, 75] width 72 height 12
drag, startPoint x: 226, startPoint y: 75, endPoint x: 174, endPoint y: 73, distance: 51.4
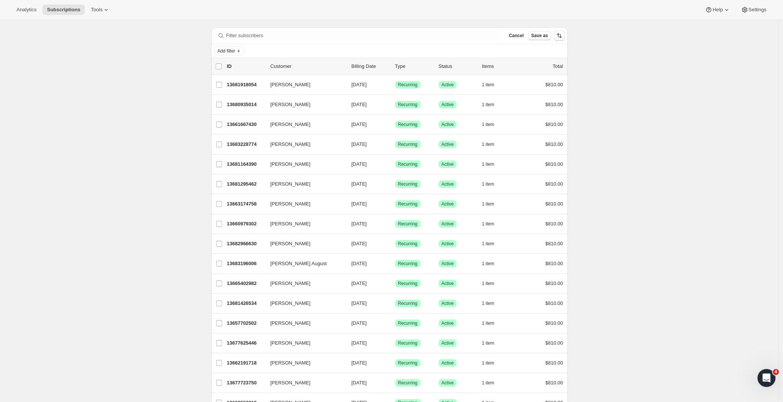
click at [519, 37] on span "Cancel" at bounding box center [516, 36] width 15 height 6
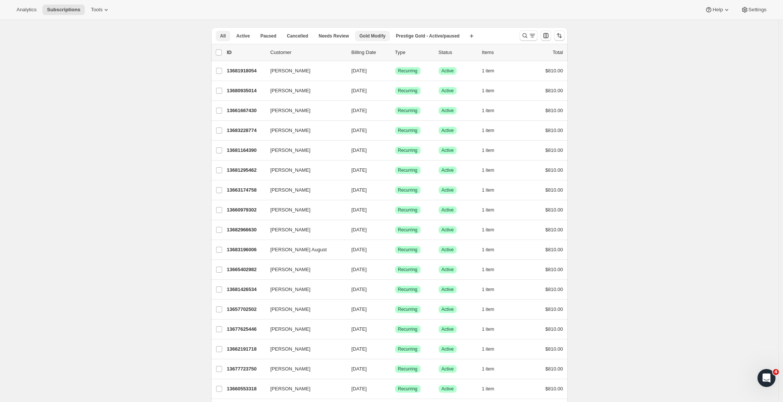
click at [373, 36] on span "Gold Modify" at bounding box center [373, 36] width 26 height 6
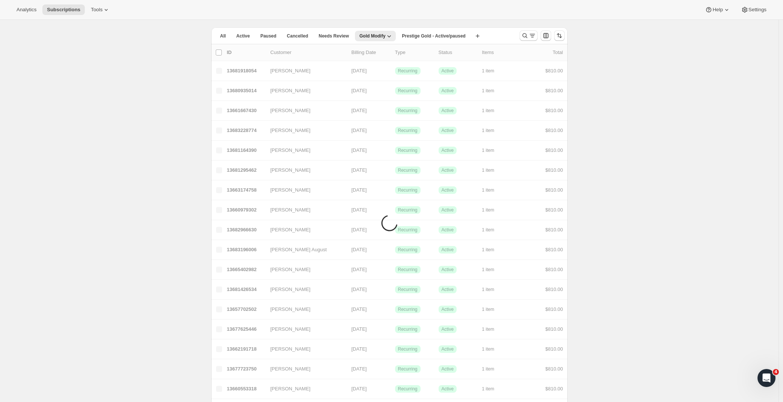
scroll to position [20, 0]
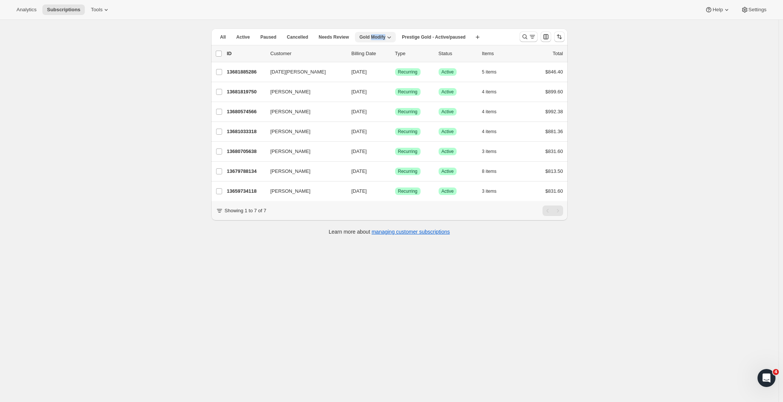
click at [381, 37] on span "Gold Modify" at bounding box center [373, 37] width 26 height 6
click at [376, 79] on span "Delete view" at bounding box center [379, 78] width 25 height 6
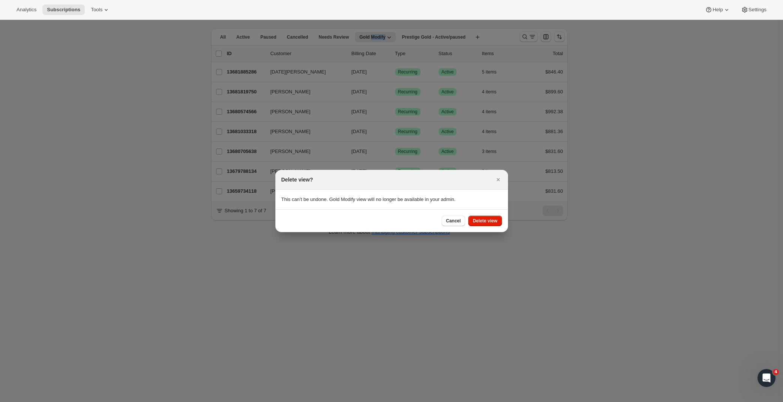
scroll to position [0, 0]
click at [490, 223] on span "Delete view" at bounding box center [485, 221] width 24 height 6
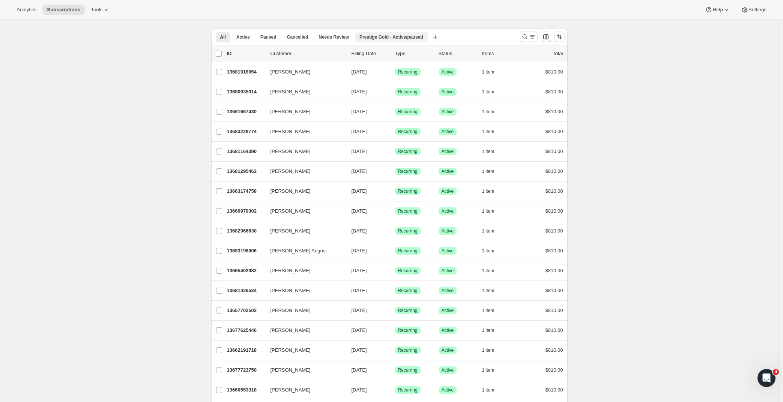
click at [382, 32] on button "Prestige Gold - Active/paused" at bounding box center [391, 37] width 73 height 11
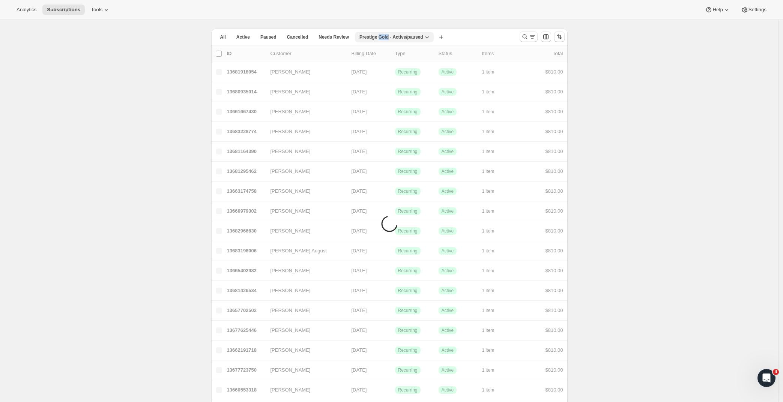
click at [423, 39] on span "Prestige Gold - Active/paused" at bounding box center [392, 37] width 64 height 6
click at [400, 81] on span "Delete view" at bounding box center [403, 79] width 32 height 8
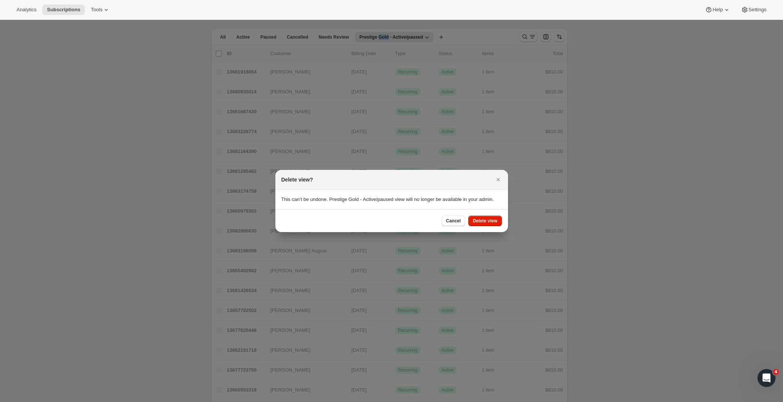
scroll to position [0, 0]
click at [493, 226] on button "Delete view" at bounding box center [484, 221] width 33 height 11
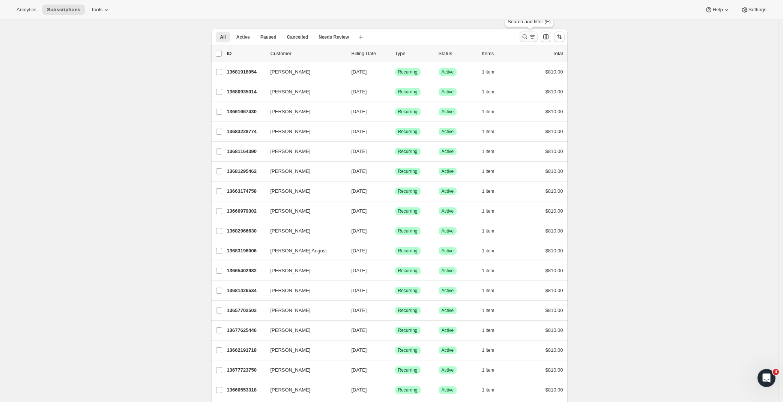
click at [533, 39] on icon "Search and filter results" at bounding box center [533, 37] width 8 height 8
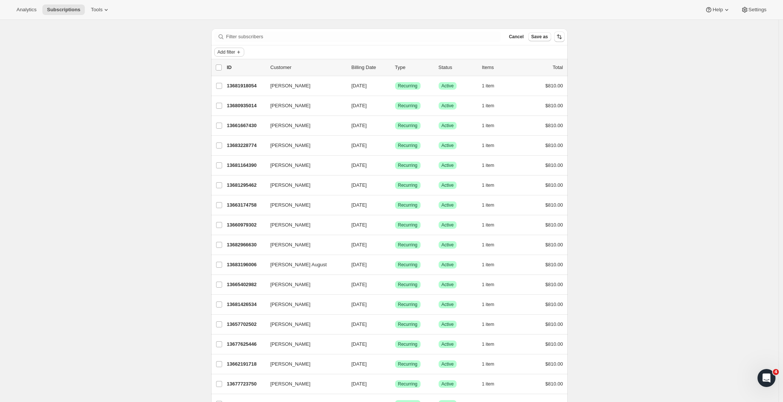
click at [229, 56] on button "Add filter" at bounding box center [229, 52] width 30 height 9
click at [240, 103] on ul "Subscription status Subscription type Billing date Products" at bounding box center [230, 90] width 54 height 50
click at [234, 107] on span "Products" at bounding box center [230, 110] width 50 height 8
click at [282, 94] on span "Select products to filter..." at bounding box center [270, 94] width 54 height 6
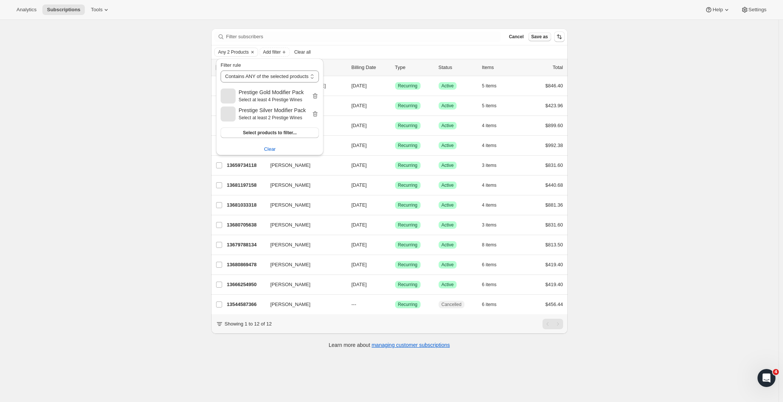
click at [541, 36] on span "Save as" at bounding box center [539, 37] width 17 height 6
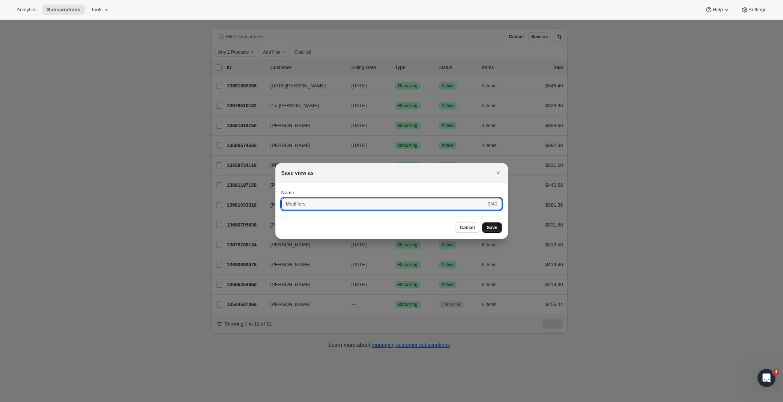
type input "Modifiers"
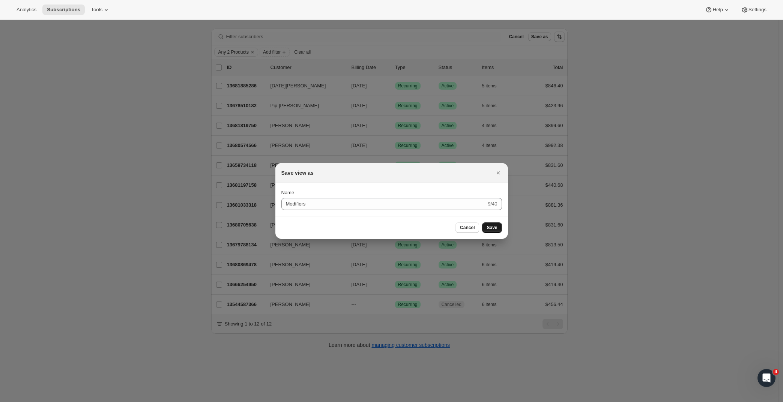
click at [491, 228] on span "Save" at bounding box center [492, 228] width 11 height 6
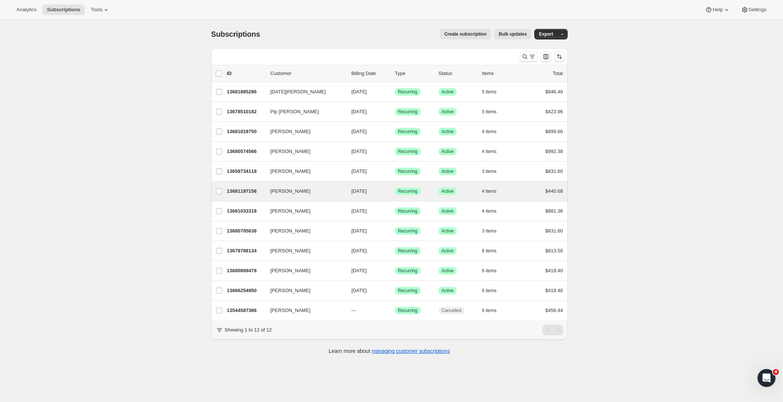
scroll to position [20, 0]
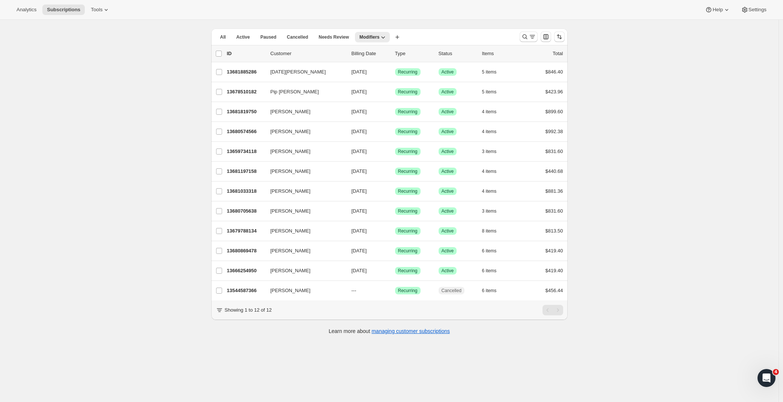
click at [624, 161] on div "Subscriptions. This page is ready Subscriptions Create subscription Bulk update…" at bounding box center [389, 201] width 779 height 402
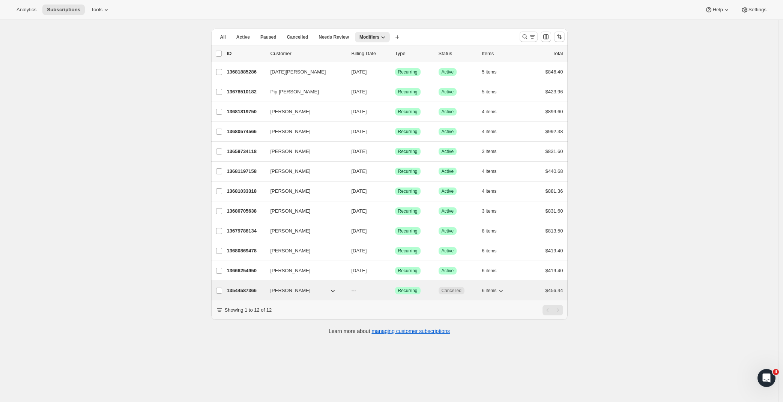
click at [251, 289] on p "13544587366" at bounding box center [246, 291] width 38 height 8
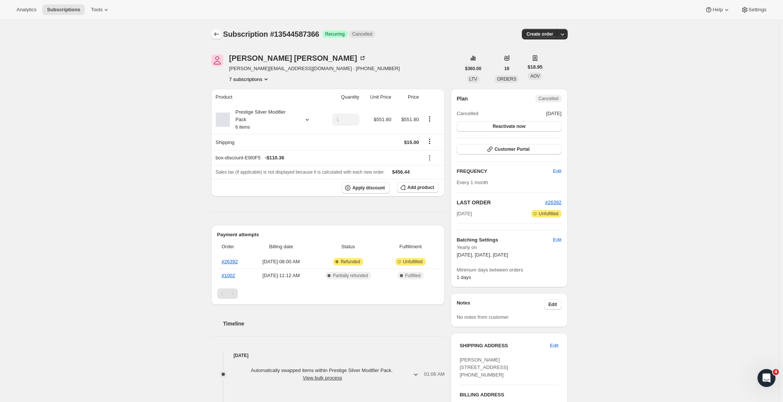
click at [217, 36] on icon "Subscriptions" at bounding box center [217, 34] width 8 height 8
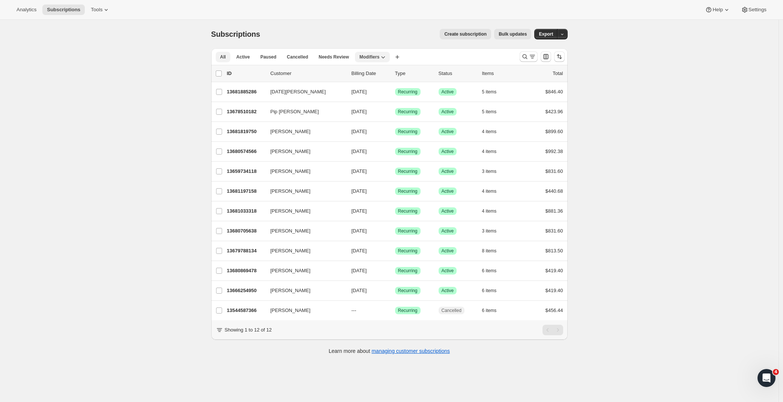
click at [225, 55] on span "All" at bounding box center [223, 57] width 6 height 6
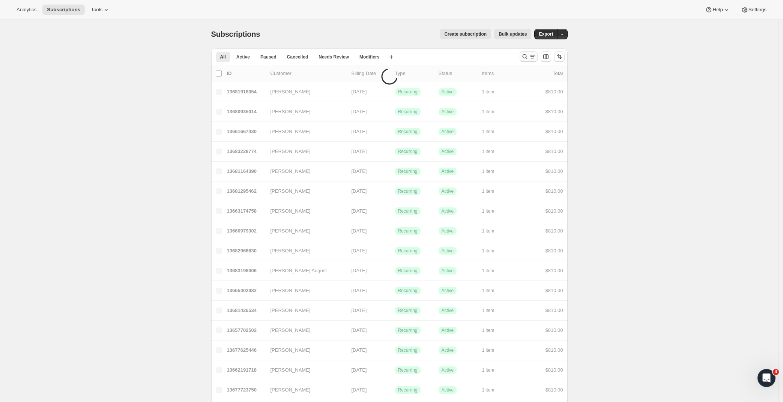
click at [528, 53] on icon "Search and filter results" at bounding box center [525, 57] width 8 height 8
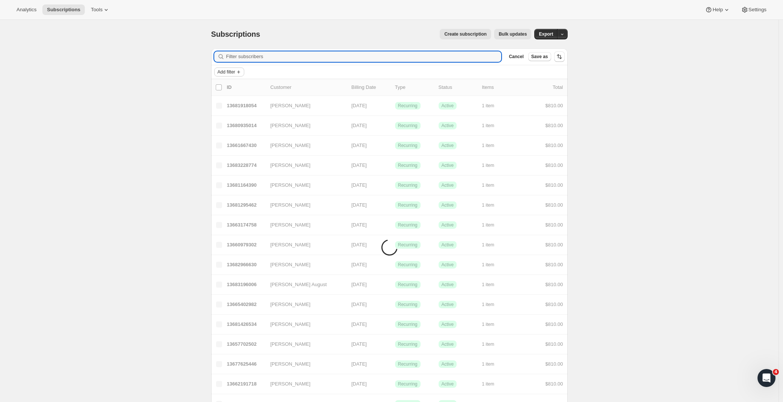
click at [235, 74] on span "Add filter" at bounding box center [227, 72] width 18 height 6
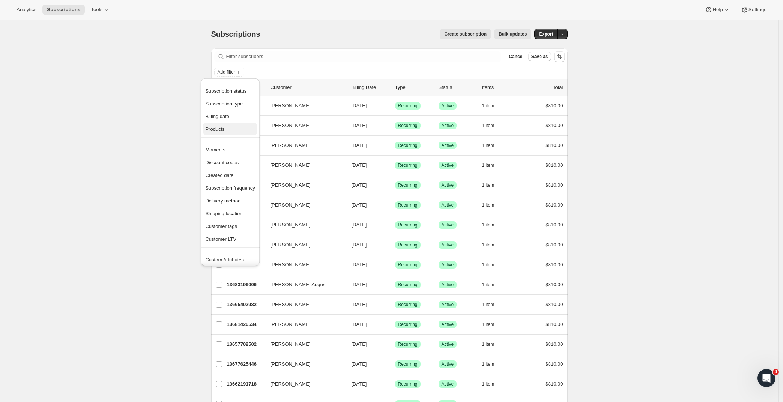
click at [232, 126] on span "Products" at bounding box center [230, 130] width 50 height 8
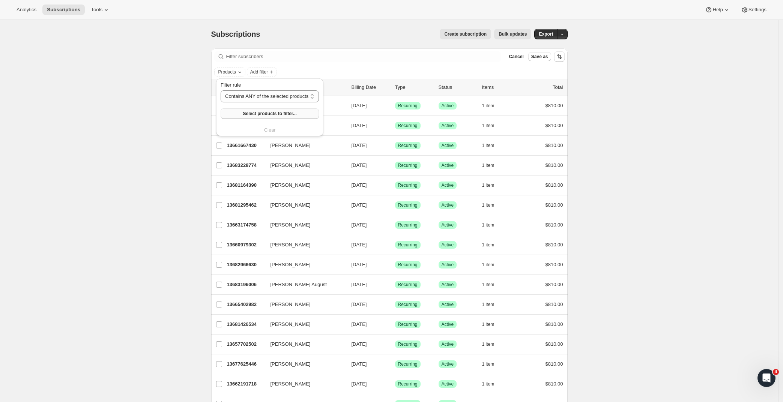
click at [260, 114] on span "Select products to filter..." at bounding box center [270, 114] width 54 height 6
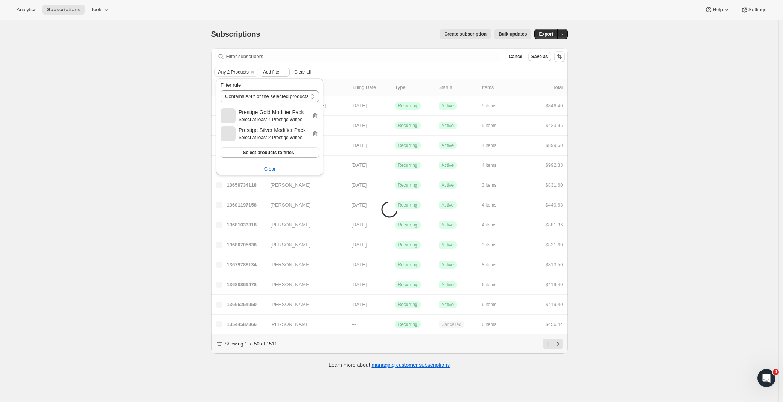
click at [278, 73] on span "Add filter" at bounding box center [272, 72] width 18 height 6
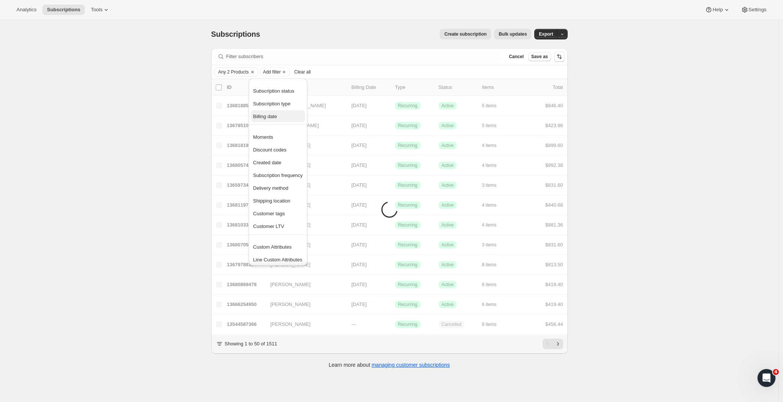
click at [274, 112] on button "Billing date" at bounding box center [278, 116] width 54 height 12
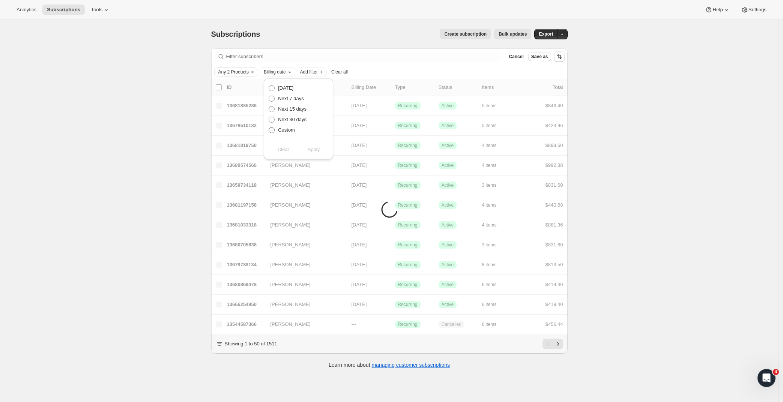
click at [274, 130] on span at bounding box center [272, 130] width 6 height 6
click at [269, 128] on input "Custom" at bounding box center [269, 127] width 0 height 0
radio input "true"
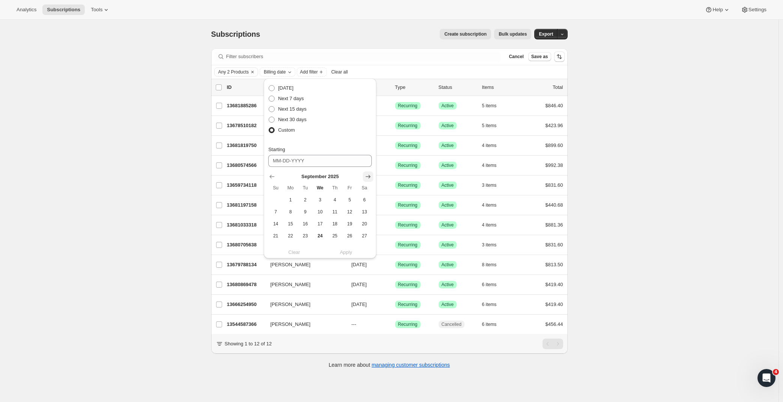
click at [364, 175] on icon "Show next month, October 2025" at bounding box center [368, 177] width 8 height 8
click at [277, 212] on span "5" at bounding box center [275, 212] width 9 height 6
type input "10-05-2025"
click at [281, 212] on button "5" at bounding box center [275, 212] width 15 height 12
click at [280, 213] on span "5" at bounding box center [275, 212] width 9 height 6
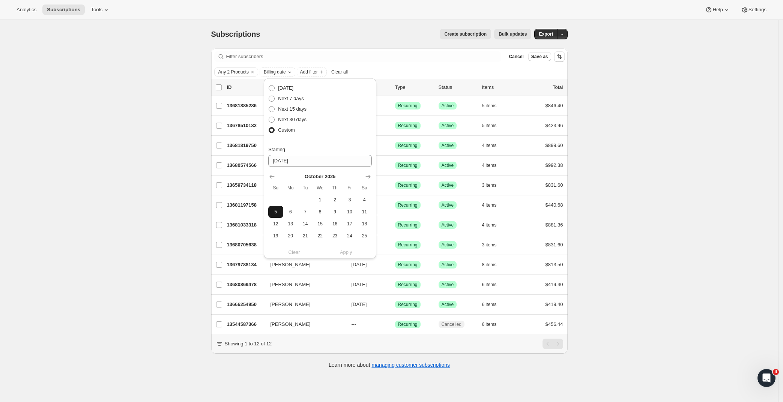
click at [277, 212] on span "5" at bounding box center [275, 212] width 9 height 6
click at [311, 163] on input "10-05-2025" at bounding box center [320, 161] width 104 height 12
click at [347, 250] on div "Clear Apply" at bounding box center [320, 253] width 104 height 8
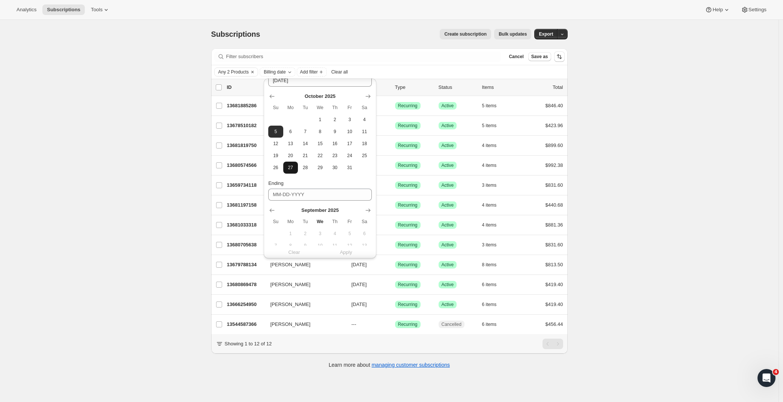
scroll to position [138, 0]
click at [371, 150] on icon "Show next month, October 2025" at bounding box center [368, 153] width 8 height 8
click at [277, 189] on span "5" at bounding box center [275, 188] width 9 height 6
type input "10-05-2025"
click at [347, 251] on span "Apply" at bounding box center [346, 251] width 12 height 8
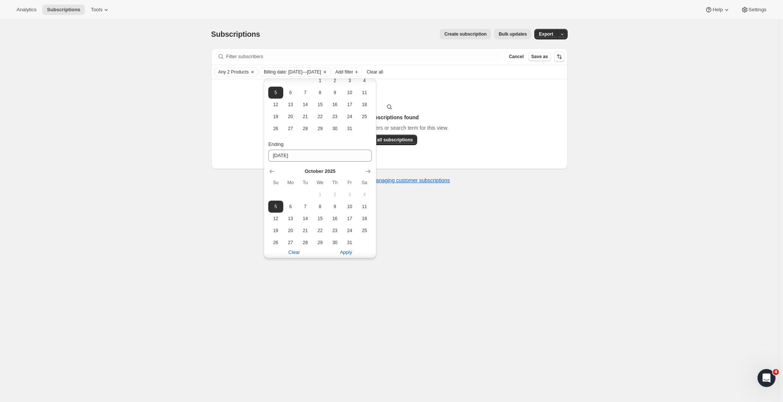
scroll to position [110, 0]
click at [288, 116] on span "13" at bounding box center [290, 114] width 9 height 6
type input "10-13-2025"
click at [295, 227] on button "13" at bounding box center [290, 228] width 15 height 12
type input "10-13-2025"
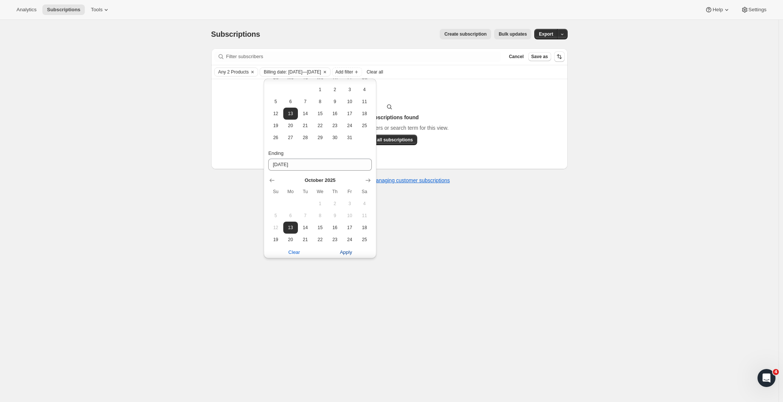
click at [349, 253] on span "Apply" at bounding box center [346, 253] width 12 height 8
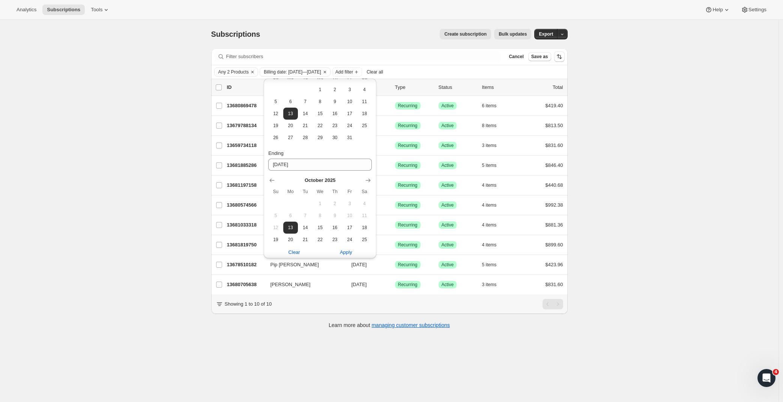
click at [626, 163] on div "Subscriptions. This page is ready Subscriptions Create subscription Bulk update…" at bounding box center [389, 221] width 779 height 402
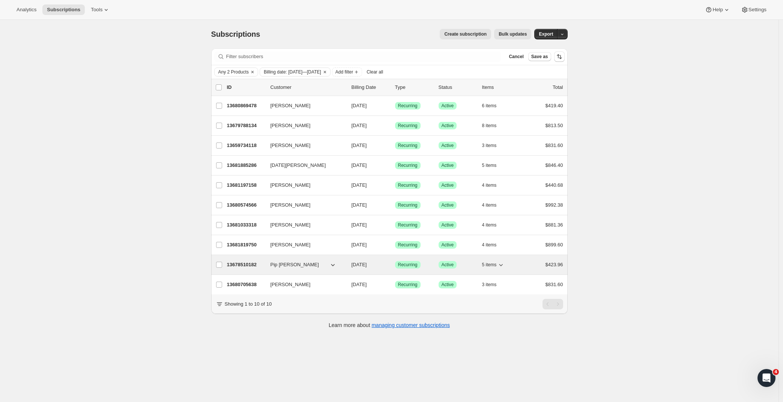
click at [494, 263] on span "5 items" at bounding box center [489, 265] width 15 height 6
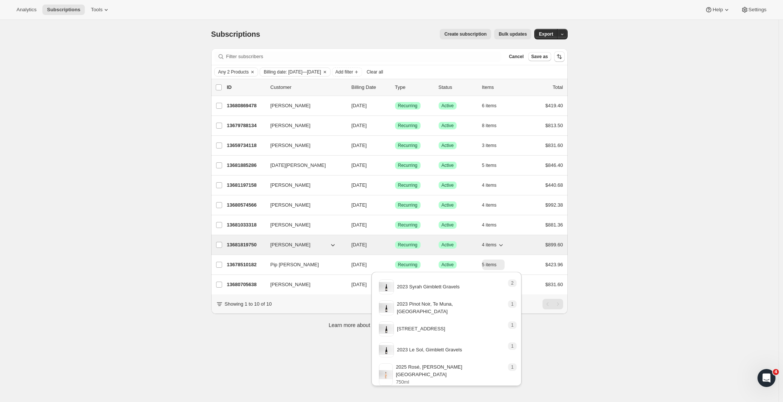
click at [494, 245] on span "4 items" at bounding box center [489, 245] width 15 height 6
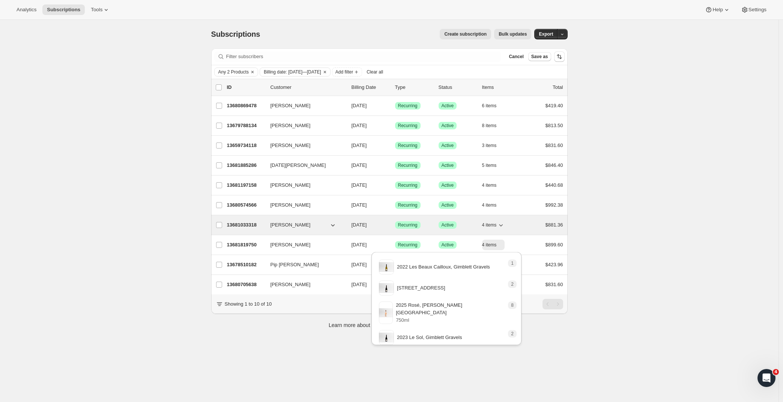
click at [493, 226] on span "4 items" at bounding box center [489, 225] width 15 height 6
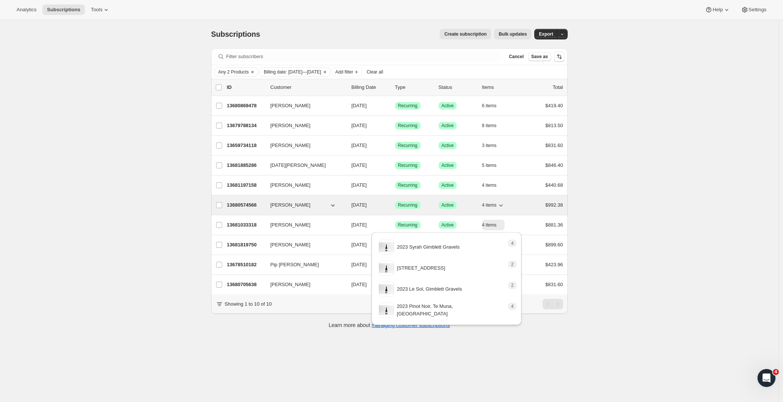
click at [492, 207] on span "4 items" at bounding box center [489, 205] width 15 height 6
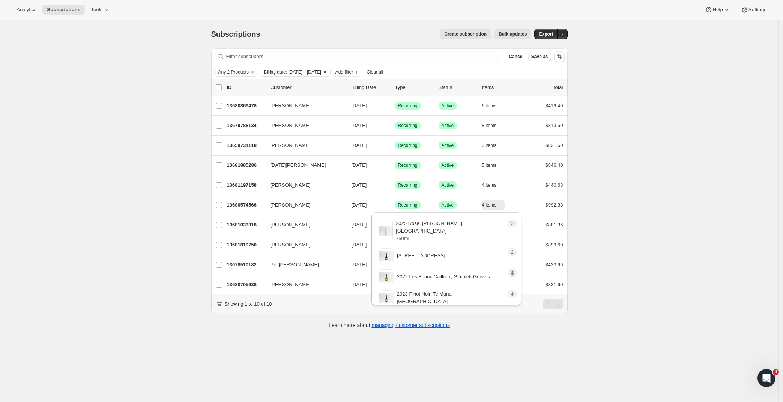
click at [514, 269] on span "4" at bounding box center [512, 273] width 9 height 8
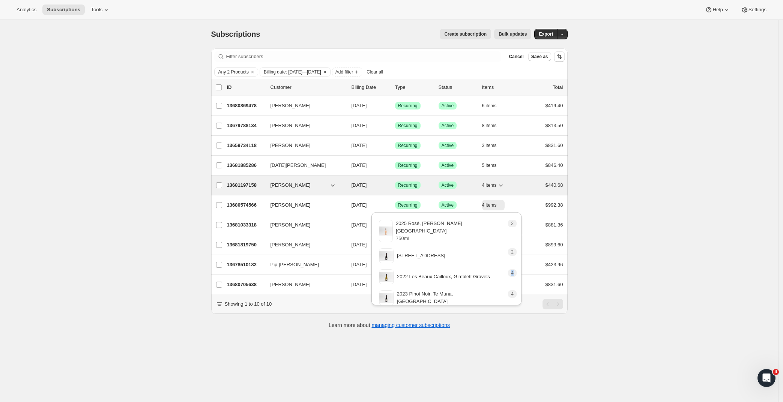
click at [493, 185] on span "4 items" at bounding box center [489, 185] width 15 height 6
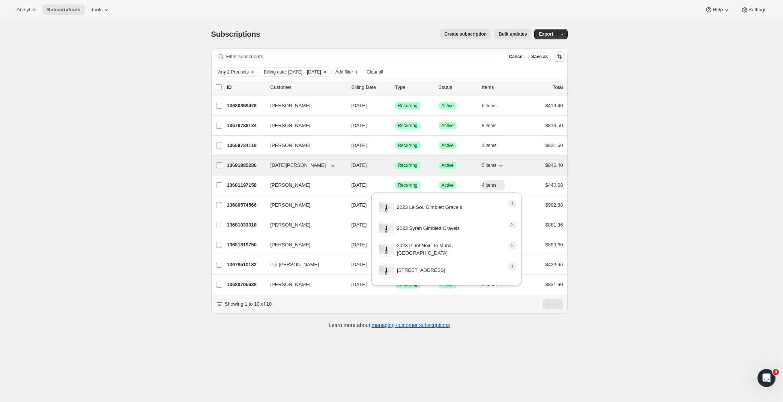
click at [489, 164] on span "5 items" at bounding box center [489, 165] width 15 height 6
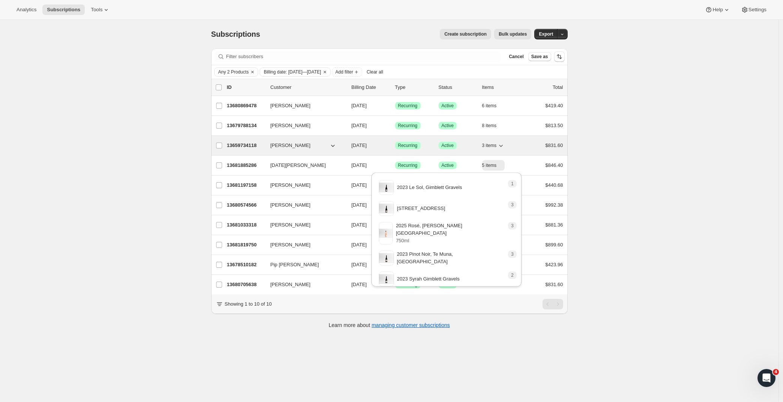
click at [496, 147] on span "3 items" at bounding box center [489, 146] width 15 height 6
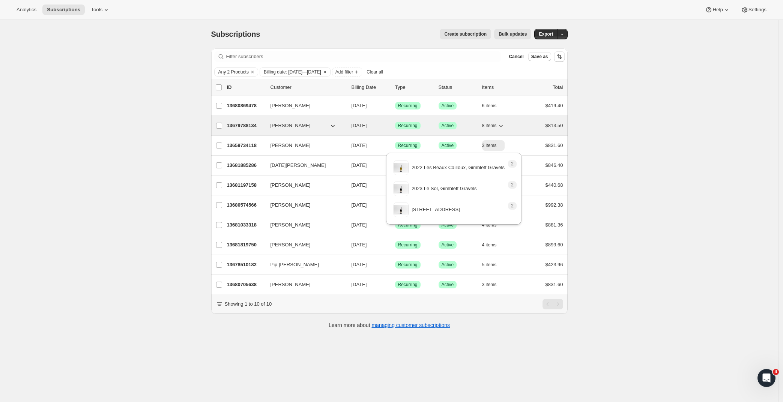
click at [492, 129] on button "8 items" at bounding box center [493, 125] width 23 height 11
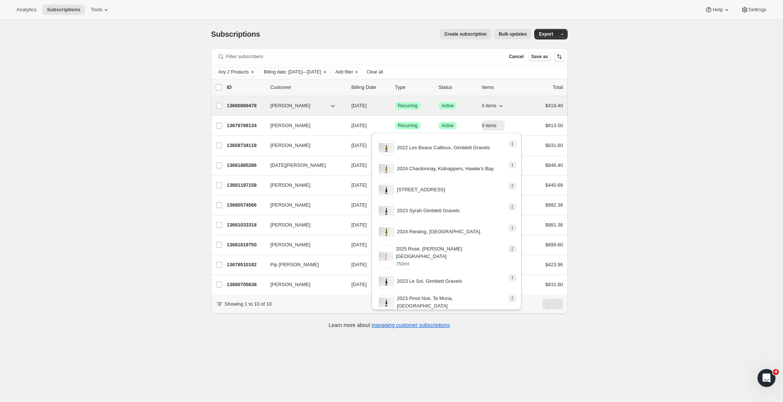
click at [494, 110] on button "6 items" at bounding box center [493, 106] width 23 height 11
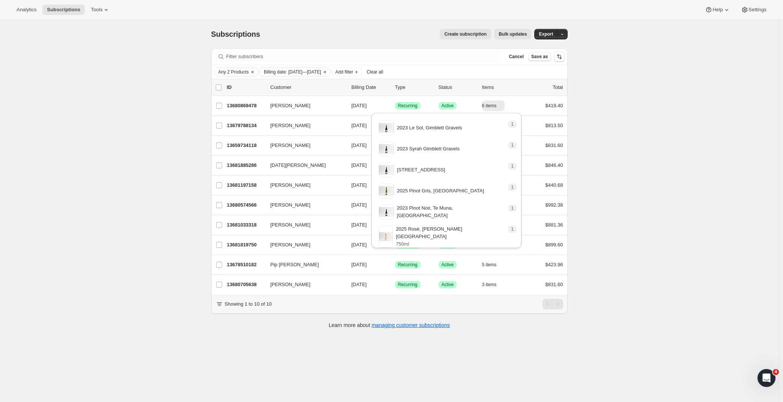
click at [144, 120] on div "Subscriptions. This page is ready Subscriptions Create subscription Bulk update…" at bounding box center [389, 221] width 779 height 402
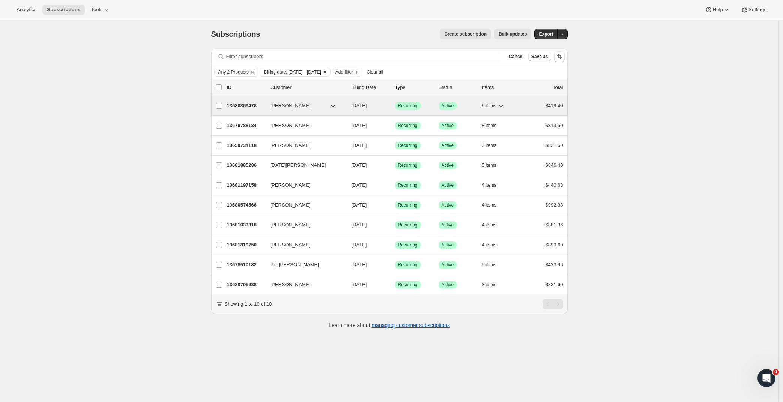
click at [247, 105] on p "13680869478" at bounding box center [246, 106] width 38 height 8
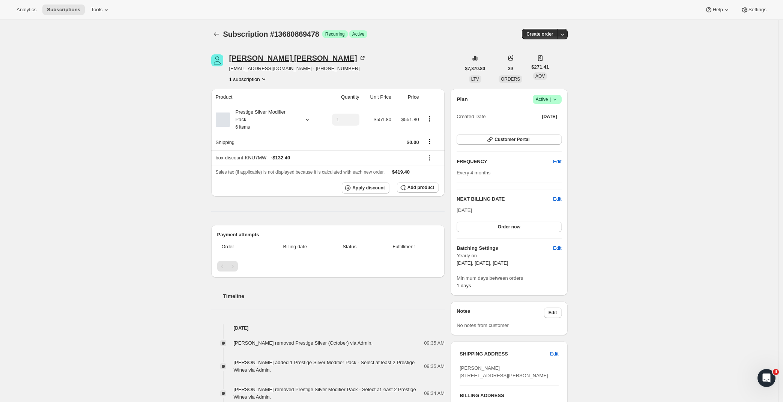
click at [262, 60] on div "Richard Seay" at bounding box center [297, 58] width 137 height 8
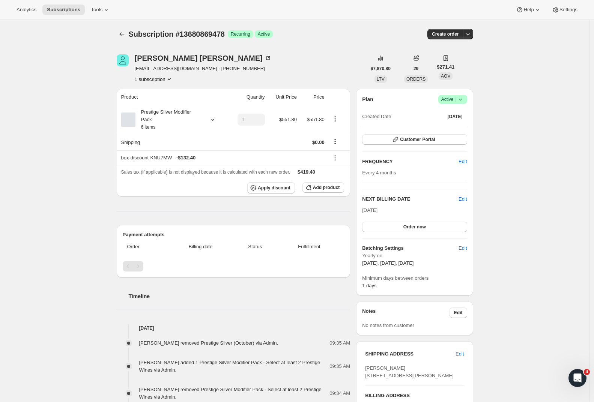
scroll to position [200, 0]
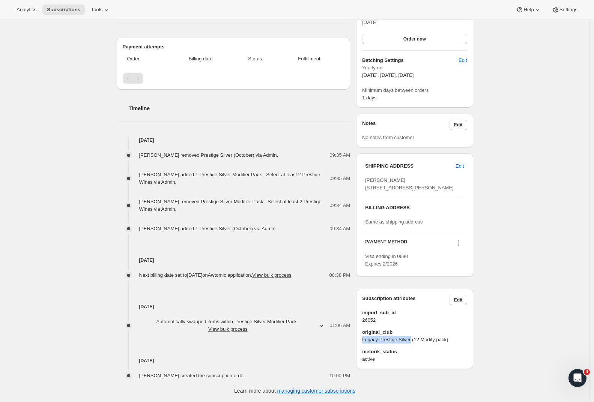
drag, startPoint x: 415, startPoint y: 351, endPoint x: 356, endPoint y: 353, distance: 59.4
click at [356, 353] on div "Richard Seay rseay@xtra.co.nz · +64274426555 1 subscription $7,870.80 LTV 29 OR…" at bounding box center [292, 116] width 363 height 525
copy span "Legacy Prestige Silver"
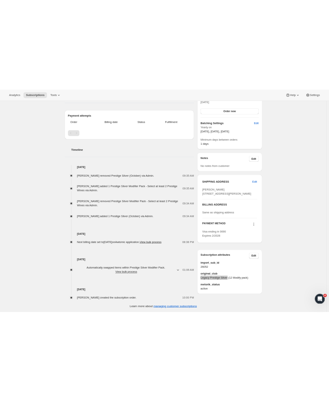
scroll to position [0, 0]
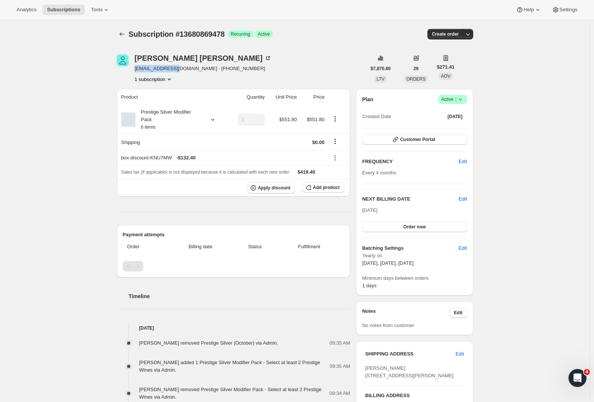
drag, startPoint x: 176, startPoint y: 70, endPoint x: 176, endPoint y: 79, distance: 9.4
click at [137, 70] on span "rseay@xtra.co.nz · +64274426555" at bounding box center [203, 69] width 137 height 8
copy span "rseay@xtra.co.nz"
